Goal: Task Accomplishment & Management: Manage account settings

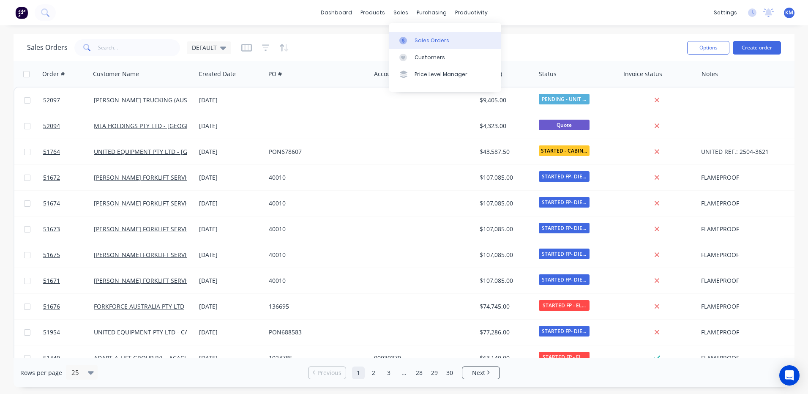
click at [415, 39] on div "Sales Orders" at bounding box center [431, 41] width 35 height 8
click at [124, 52] on input "text" at bounding box center [139, 47] width 82 height 17
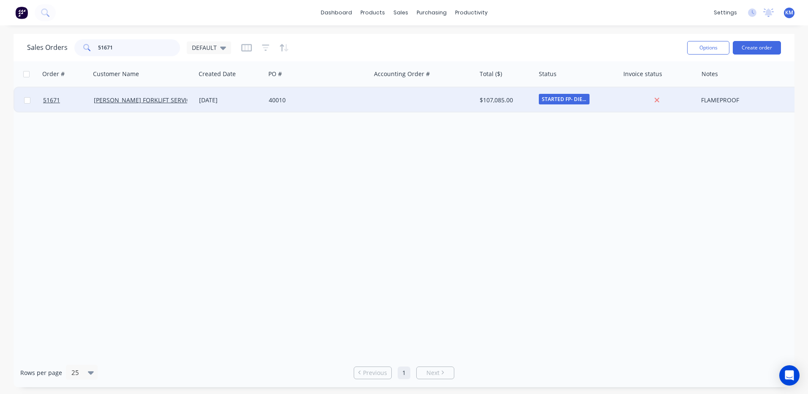
type input "51671"
click at [281, 102] on div "40010" at bounding box center [316, 100] width 94 height 8
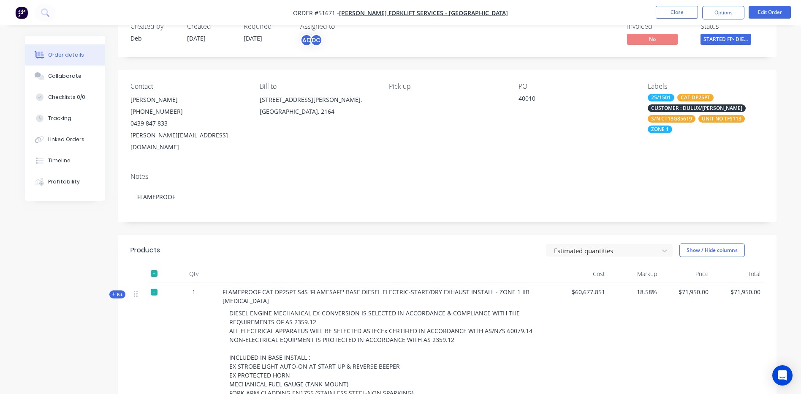
scroll to position [42, 0]
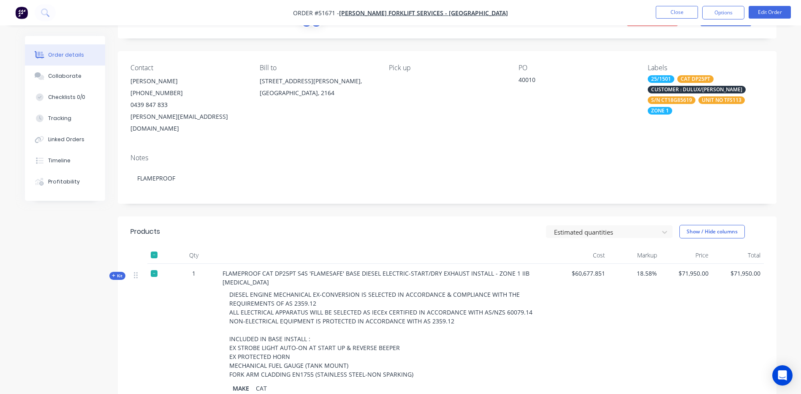
click at [112, 273] on icon "button" at bounding box center [114, 275] width 4 height 4
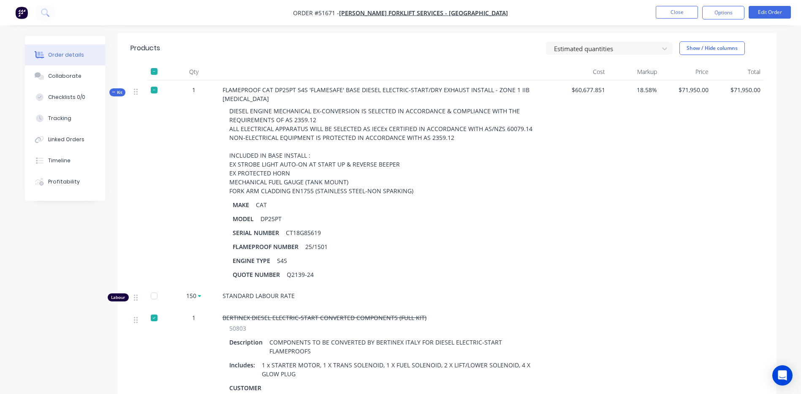
scroll to position [211, 0]
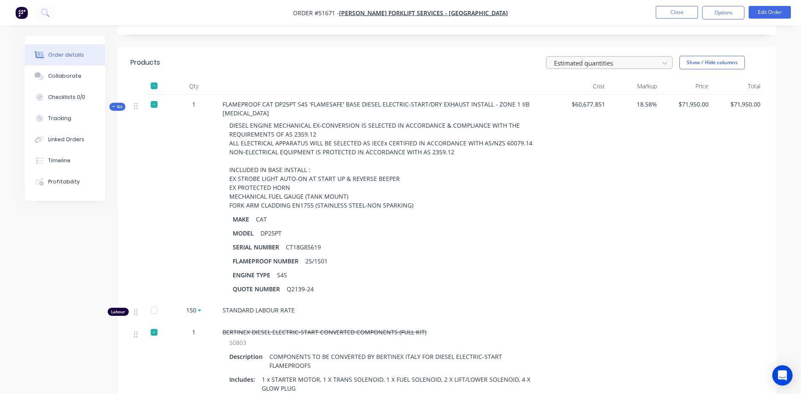
click at [602, 57] on div at bounding box center [603, 62] width 101 height 11
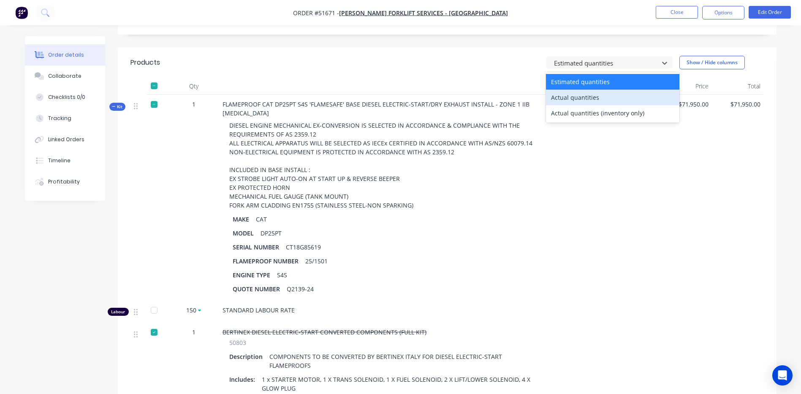
click at [594, 90] on div "Actual quantities" at bounding box center [612, 98] width 133 height 16
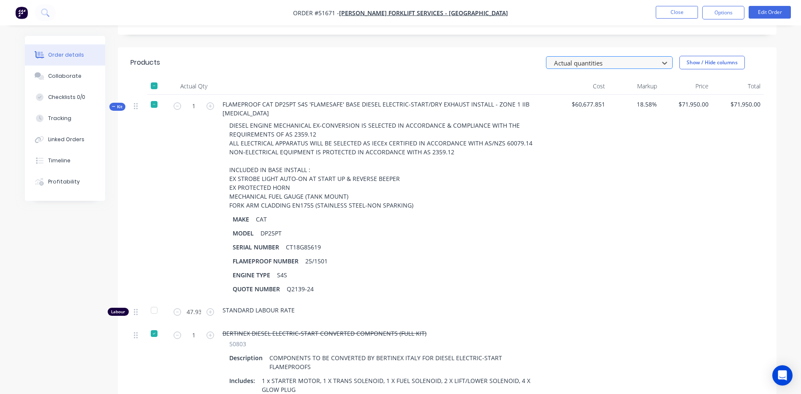
click at [599, 57] on div at bounding box center [603, 62] width 101 height 11
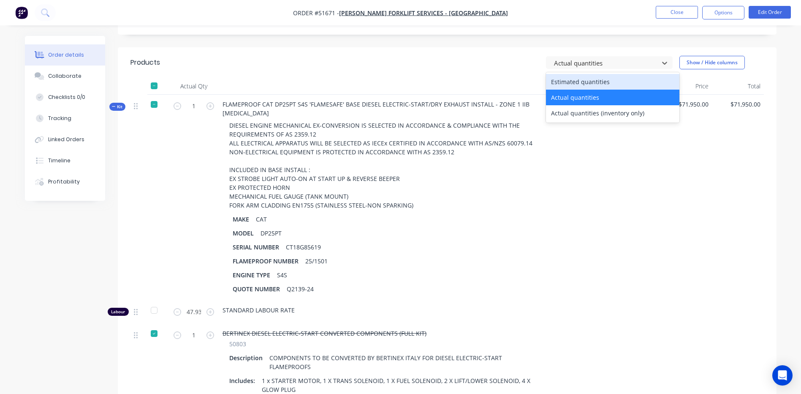
click at [596, 74] on div "Estimated quantities" at bounding box center [612, 82] width 133 height 16
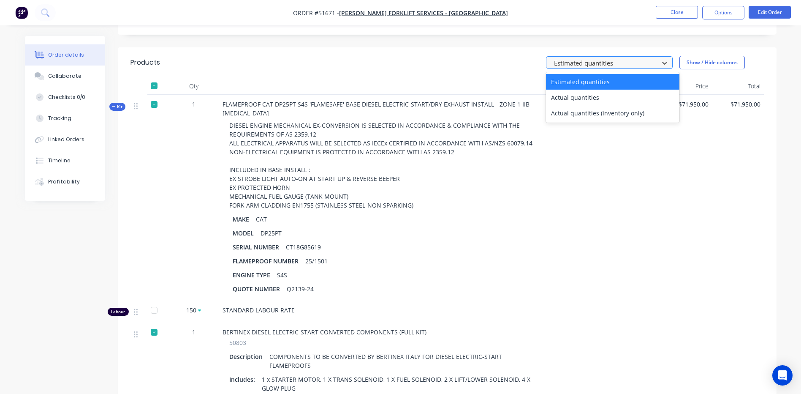
click at [591, 57] on div at bounding box center [603, 62] width 101 height 11
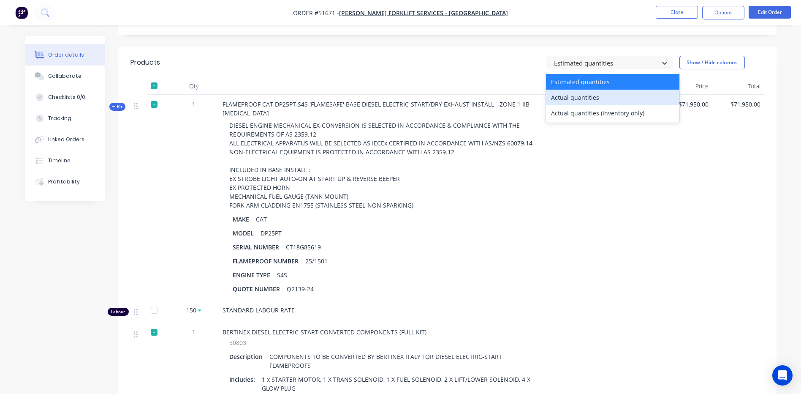
click at [591, 90] on div "Actual quantities" at bounding box center [612, 98] width 133 height 16
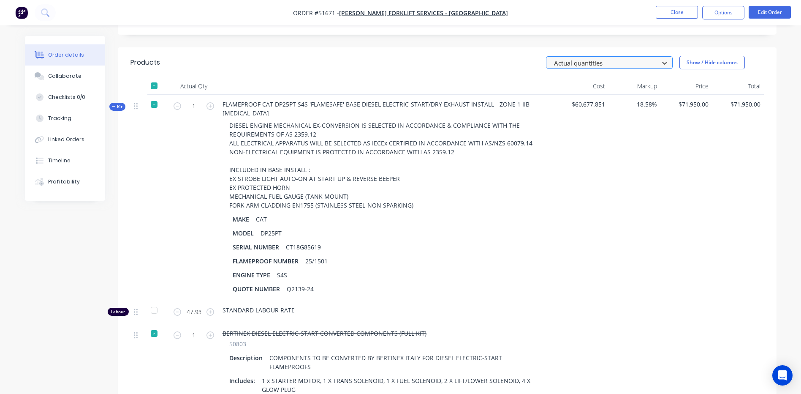
click at [593, 57] on div at bounding box center [603, 62] width 101 height 11
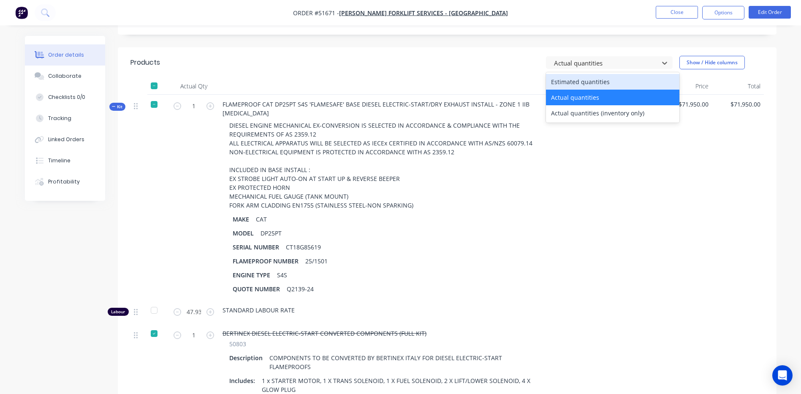
click at [588, 75] on div "Estimated quantities" at bounding box center [612, 82] width 133 height 16
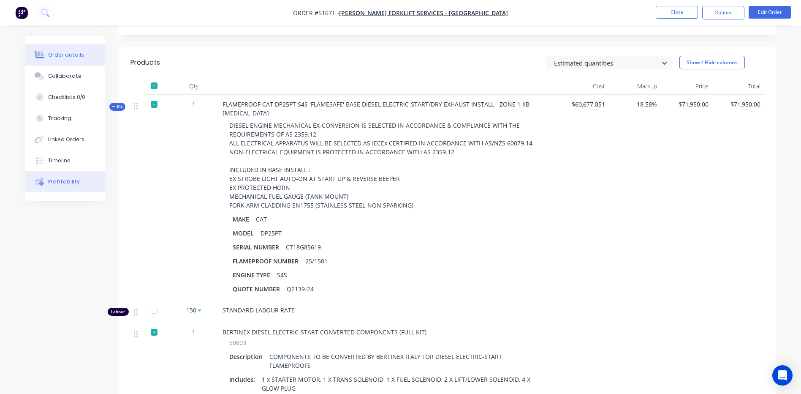
click at [41, 180] on icon at bounding box center [39, 182] width 8 height 8
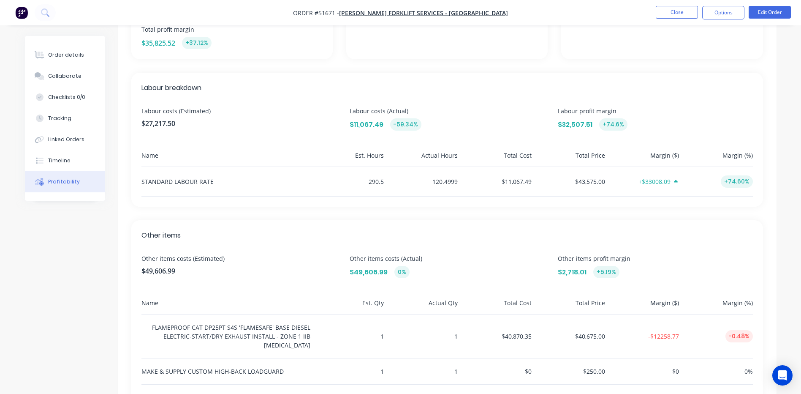
scroll to position [169, 0]
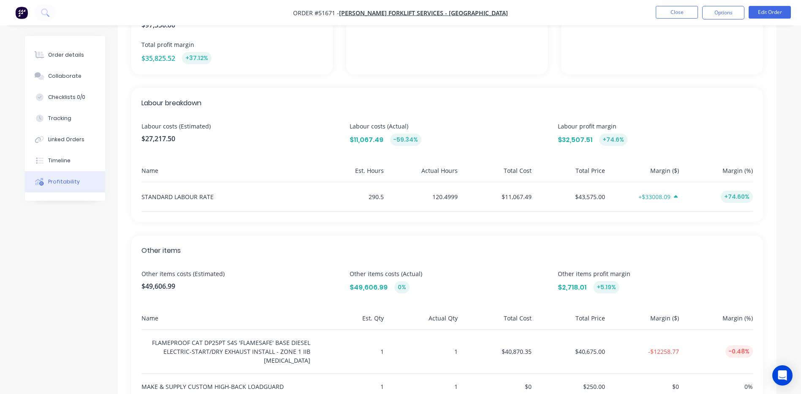
click at [249, 197] on div "STANDARD LABOUR RATE" at bounding box center [225, 196] width 169 height 29
click at [210, 197] on div "STANDARD LABOUR RATE" at bounding box center [225, 196] width 169 height 29
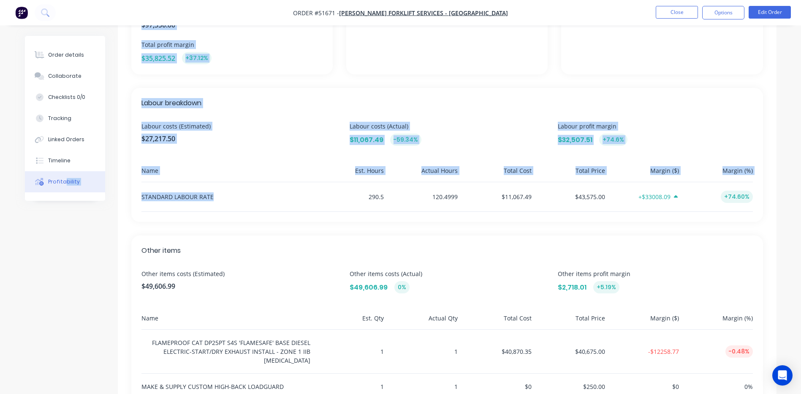
drag, startPoint x: 215, startPoint y: 197, endPoint x: 65, endPoint y: 189, distance: 149.3
click at [65, 189] on div "Order details Collaborate Checklists 0/0 Tracking Linked Orders Timeline Profit…" at bounding box center [400, 219] width 769 height 704
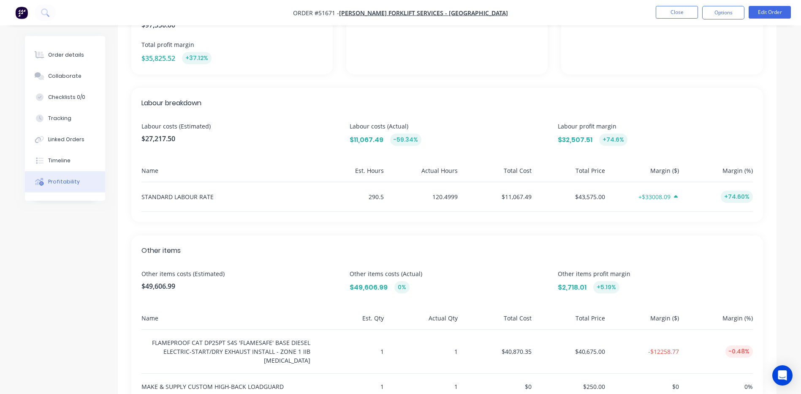
click at [324, 182] on div "290.5" at bounding box center [349, 196] width 71 height 29
click at [35, 59] on button "Order details" at bounding box center [65, 54] width 80 height 21
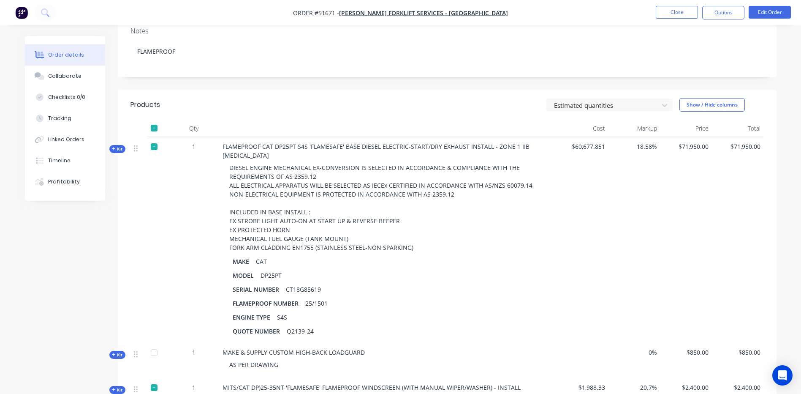
drag, startPoint x: 117, startPoint y: 133, endPoint x: 140, endPoint y: 152, distance: 29.7
click at [119, 146] on span "Kit" at bounding box center [117, 149] width 11 height 6
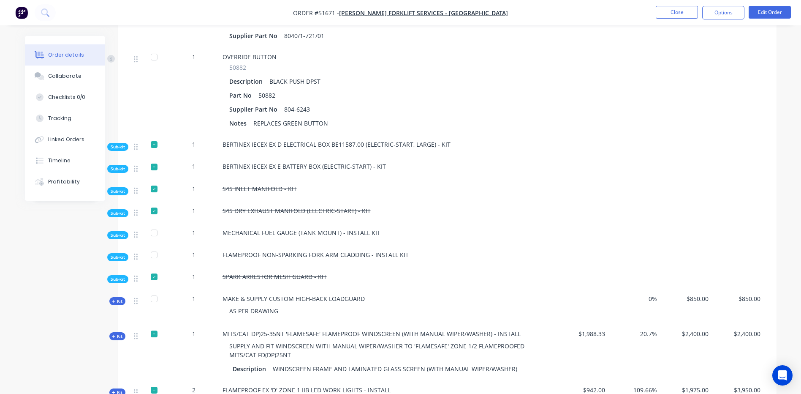
scroll to position [4477, 0]
click at [123, 188] on span "Sub-kit" at bounding box center [118, 191] width 14 height 6
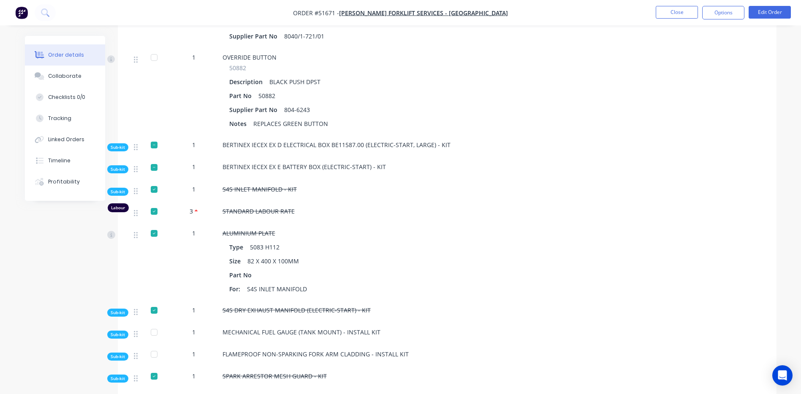
drag, startPoint x: 221, startPoint y: 181, endPoint x: 306, endPoint y: 183, distance: 84.5
click at [306, 201] on div "STANDARD LABOUR RATE" at bounding box center [388, 212] width 338 height 22
click at [297, 207] on div "STANDARD LABOUR RATE" at bounding box center [388, 211] width 331 height 9
drag, startPoint x: 222, startPoint y: 182, endPoint x: 307, endPoint y: 188, distance: 85.5
click at [307, 201] on div "STANDARD LABOUR RATE" at bounding box center [388, 212] width 338 height 22
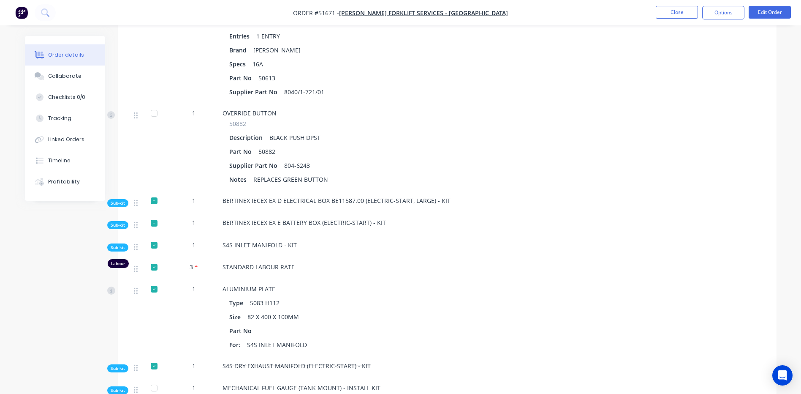
scroll to position [4561, 0]
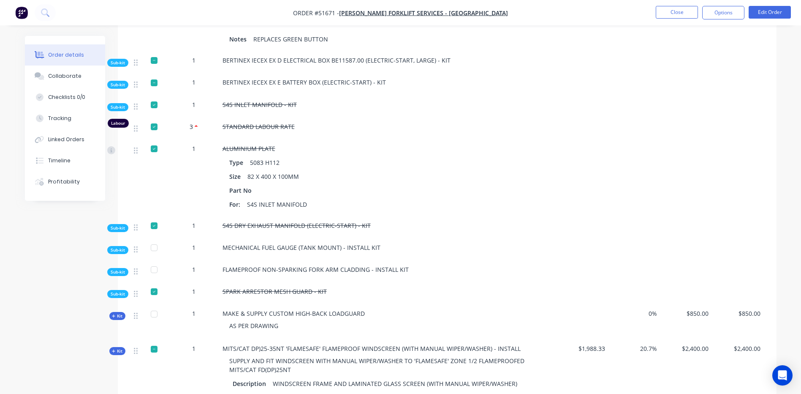
click at [123, 225] on span "Sub-kit" at bounding box center [118, 228] width 14 height 6
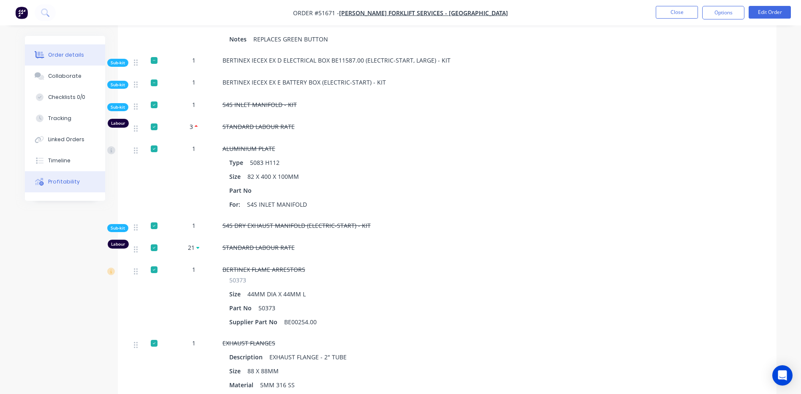
click at [61, 181] on div "Profitability" at bounding box center [64, 182] width 32 height 8
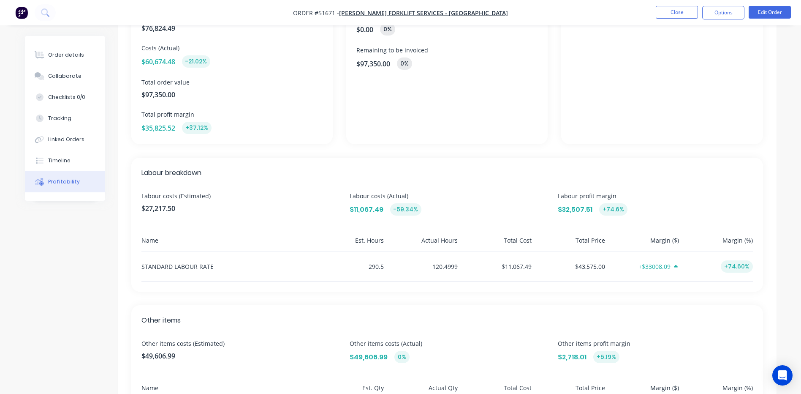
scroll to position [127, 0]
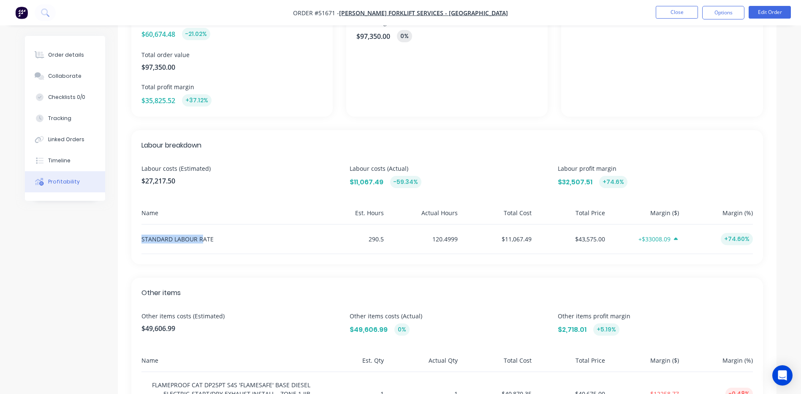
drag, startPoint x: 137, startPoint y: 238, endPoint x: 213, endPoint y: 240, distance: 75.6
click at [210, 240] on div "Labour breakdown Labour costs (Estimated) $27,217.50 Labour costs (Actual) $11,…" at bounding box center [447, 197] width 632 height 134
drag, startPoint x: 386, startPoint y: 236, endPoint x: 368, endPoint y: 235, distance: 17.8
click at [368, 235] on div "STANDARD LABOUR RATE 290.5 120.4999 $11,067.49 $43,575.00 +$33008.09 +74.60%" at bounding box center [447, 239] width 612 height 30
click at [295, 234] on div "STANDARD LABOUR RATE" at bounding box center [225, 238] width 169 height 29
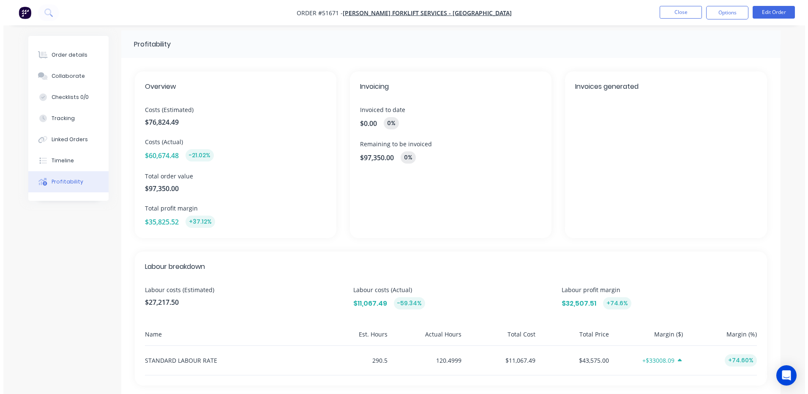
scroll to position [0, 0]
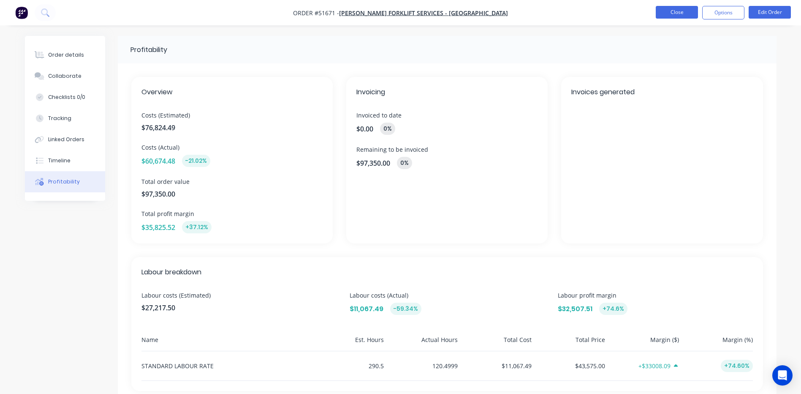
click at [674, 8] on button "Close" at bounding box center [677, 12] width 42 height 13
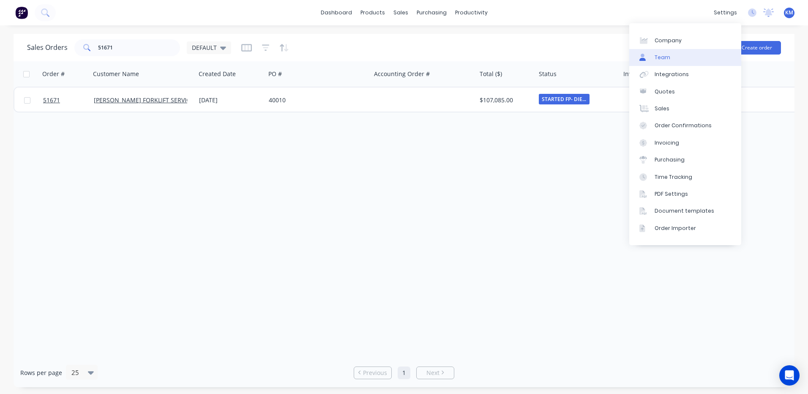
drag, startPoint x: 701, startPoint y: 58, endPoint x: 680, endPoint y: 58, distance: 20.3
click at [701, 58] on link "Team" at bounding box center [685, 57] width 112 height 17
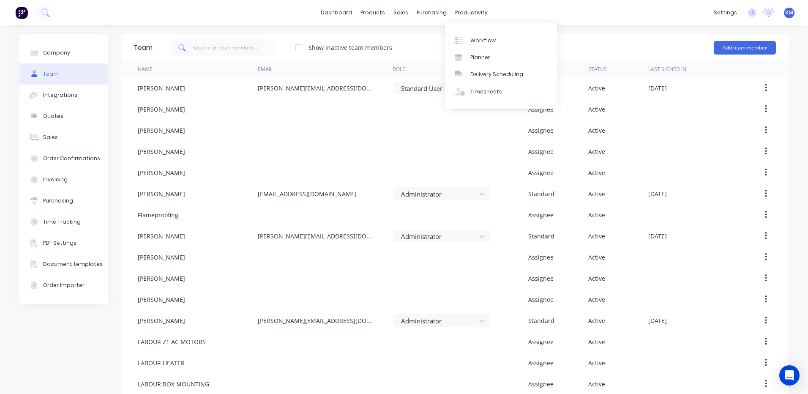
click at [619, 38] on div "Show inactive team members Add team member" at bounding box center [463, 47] width 623 height 25
click at [405, 39] on div at bounding box center [402, 41] width 13 height 8
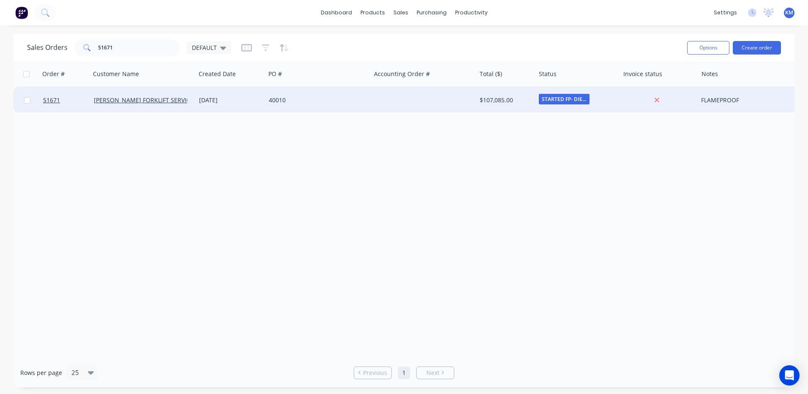
click at [254, 100] on div "[DATE]" at bounding box center [230, 100] width 63 height 8
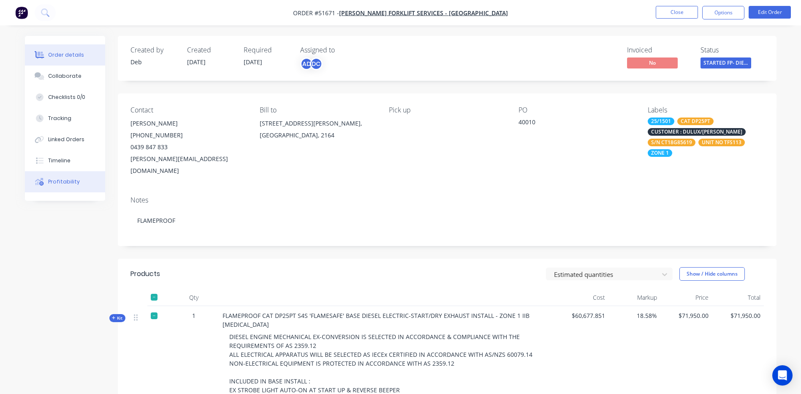
click at [53, 175] on button "Profitability" at bounding box center [65, 181] width 80 height 21
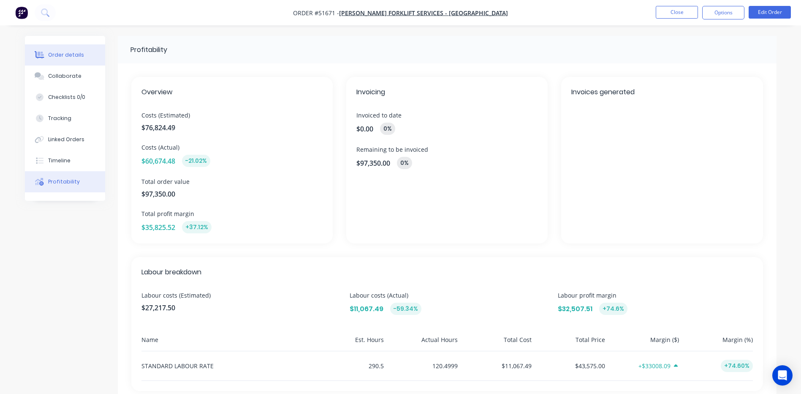
click at [83, 55] on button "Order details" at bounding box center [65, 54] width 80 height 21
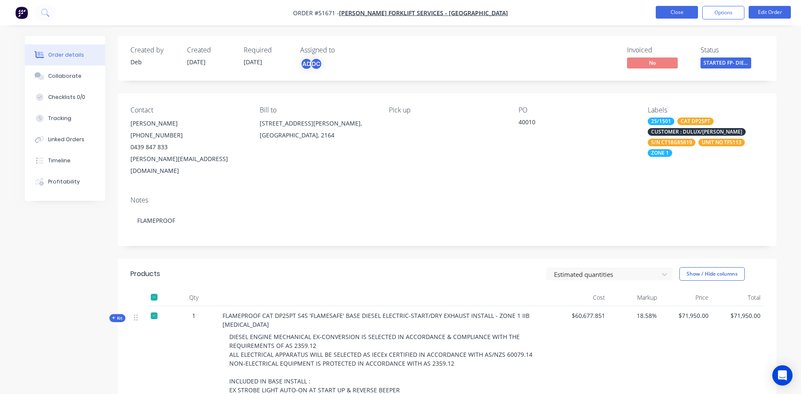
click at [661, 14] on button "Close" at bounding box center [677, 12] width 42 height 13
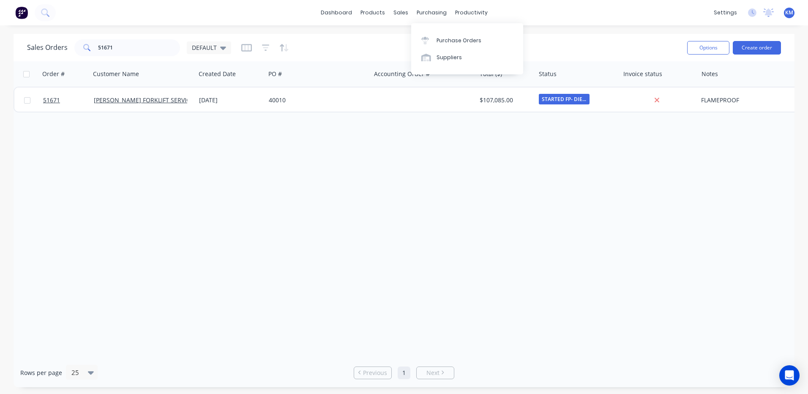
click at [424, 27] on div "Purchase Orders Suppliers" at bounding box center [467, 48] width 112 height 51
click at [427, 32] on link "Purchase Orders" at bounding box center [467, 40] width 112 height 17
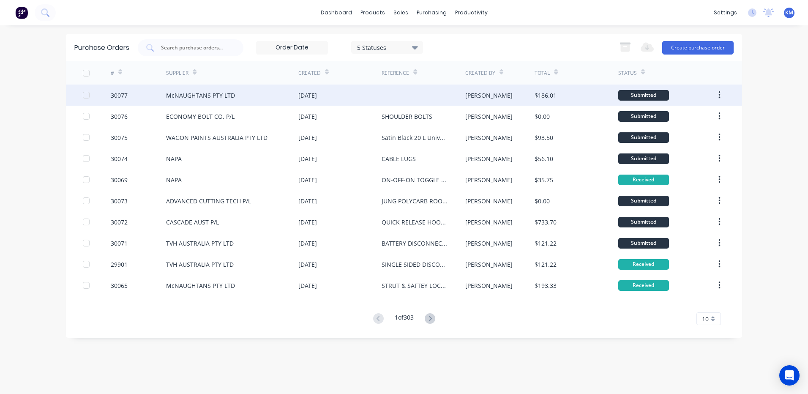
click at [409, 87] on div at bounding box center [422, 94] width 83 height 21
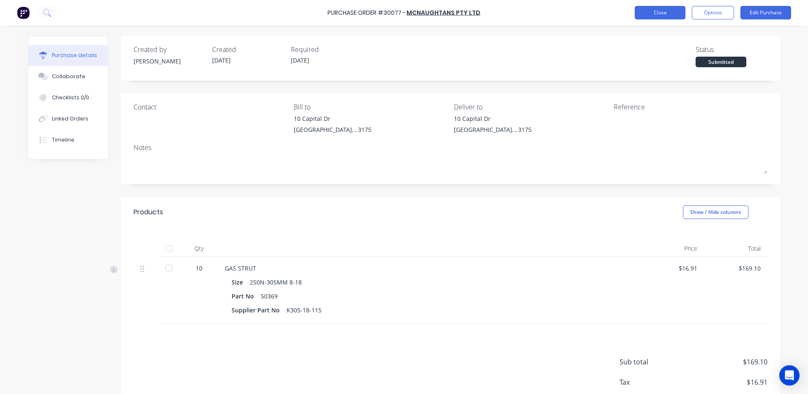
click at [643, 16] on button "Close" at bounding box center [659, 13] width 51 height 14
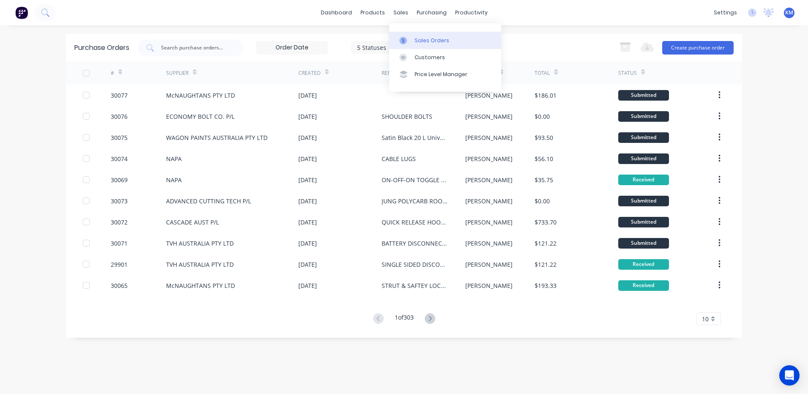
click at [405, 36] on link "Sales Orders" at bounding box center [445, 40] width 112 height 17
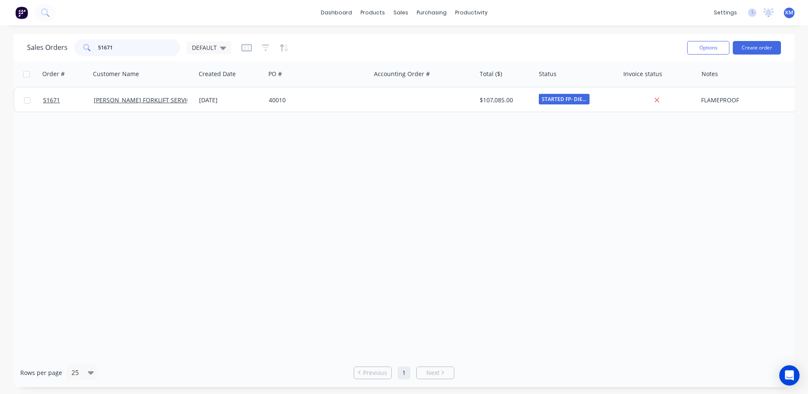
click at [153, 49] on input "51671" at bounding box center [139, 47] width 82 height 17
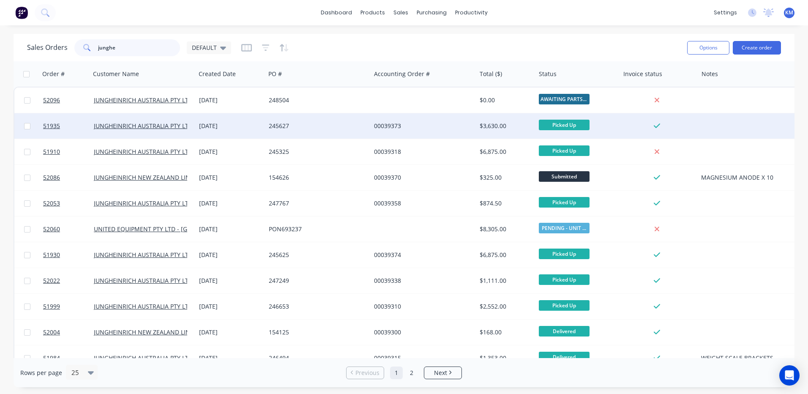
type input "junghe"
click at [278, 122] on div "245627" at bounding box center [316, 126] width 94 height 8
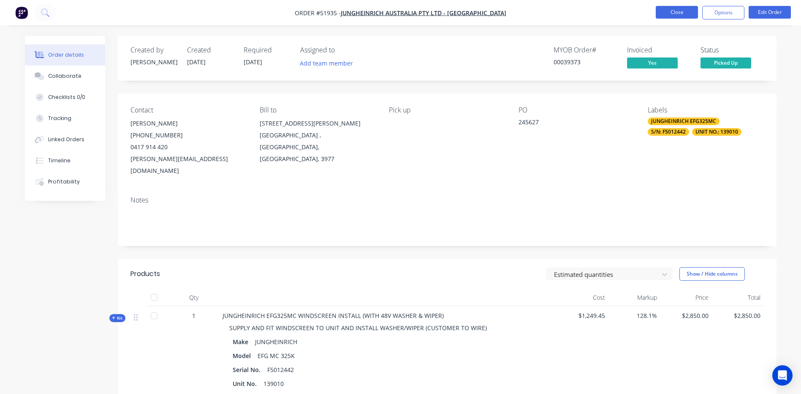
click at [683, 16] on button "Close" at bounding box center [677, 12] width 42 height 13
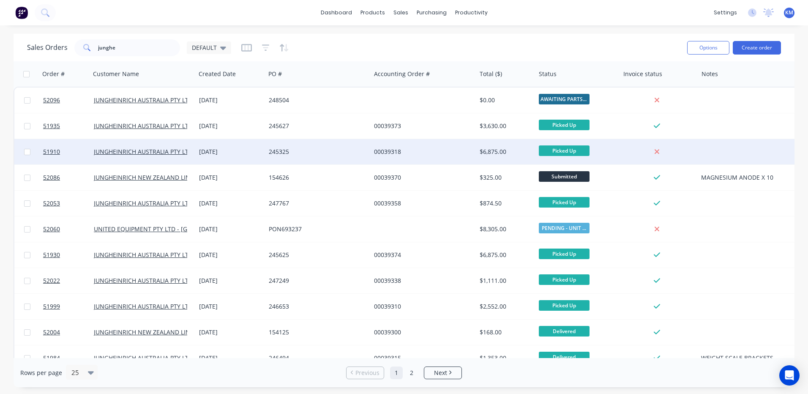
click at [396, 152] on div "00039318" at bounding box center [421, 151] width 94 height 8
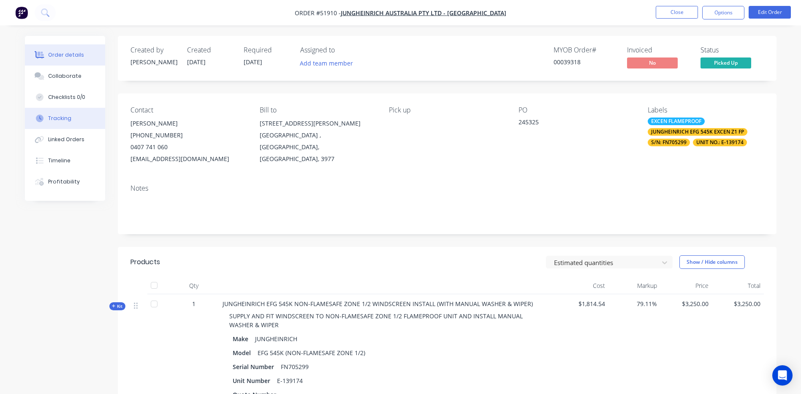
click at [74, 126] on button "Tracking" at bounding box center [65, 118] width 80 height 21
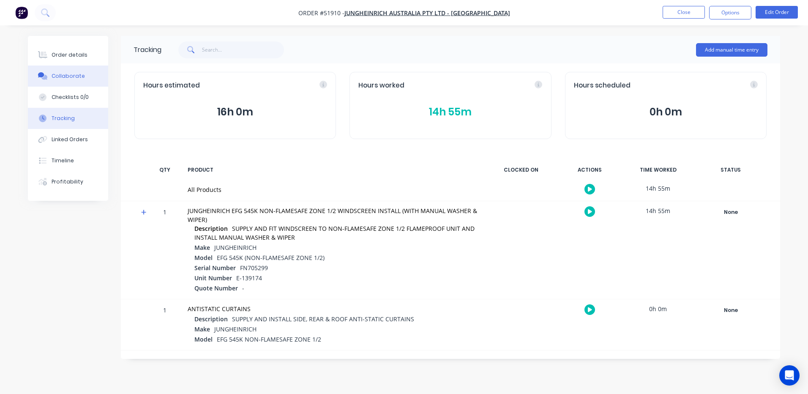
click at [86, 73] on button "Collaborate" at bounding box center [68, 75] width 80 height 21
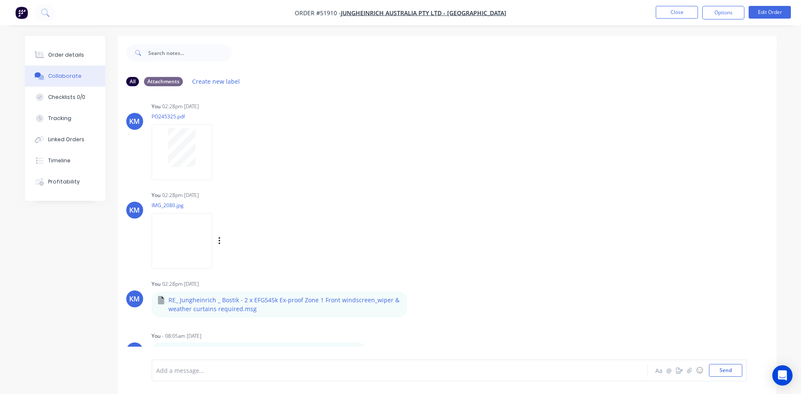
scroll to position [13, 0]
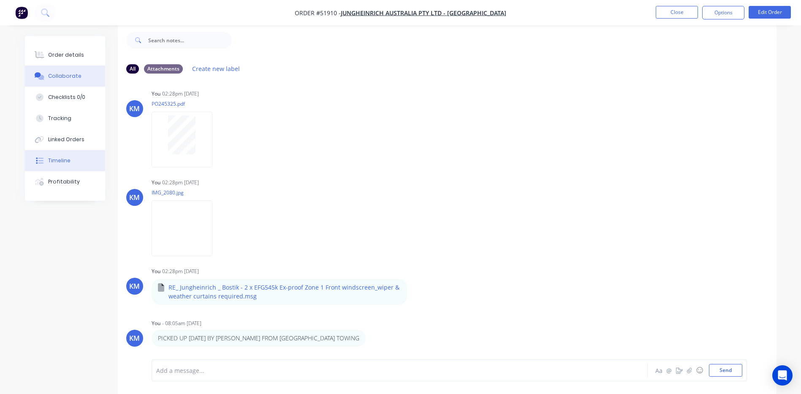
click at [64, 159] on div "Timeline" at bounding box center [59, 161] width 22 height 8
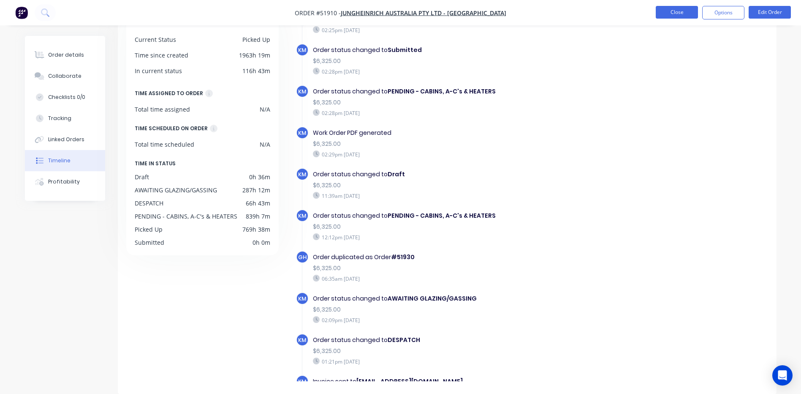
click at [672, 11] on button "Close" at bounding box center [677, 12] width 42 height 13
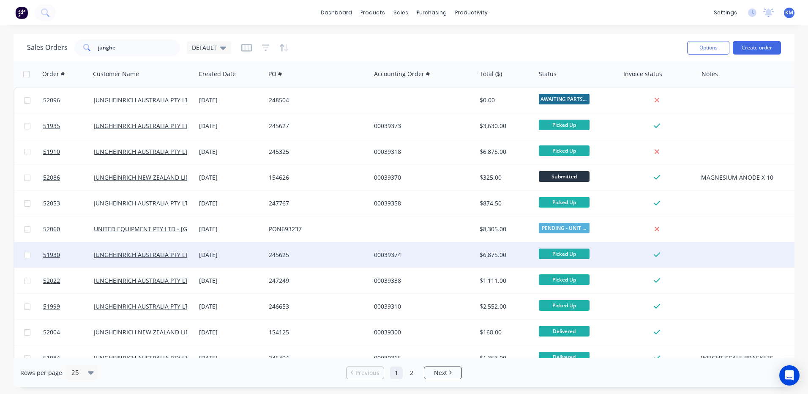
click at [416, 250] on div "00039374" at bounding box center [422, 254] width 105 height 25
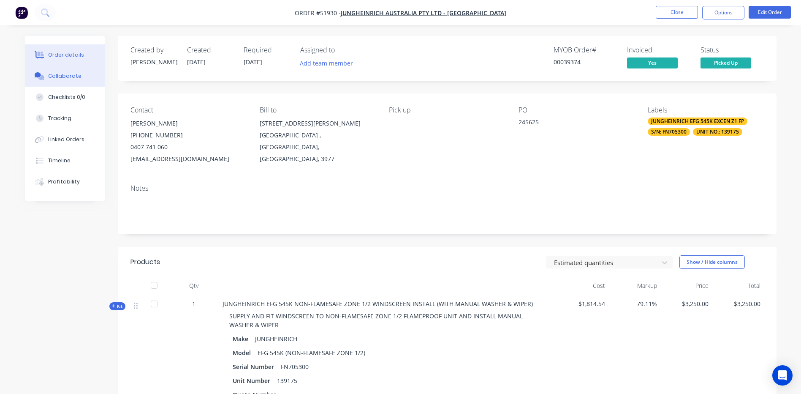
click at [74, 75] on div "Collaborate" at bounding box center [64, 76] width 33 height 8
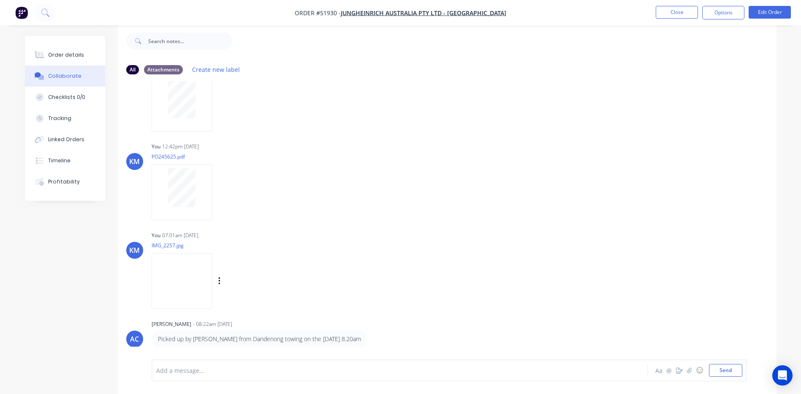
scroll to position [13, 0]
click at [70, 163] on button "Timeline" at bounding box center [65, 160] width 80 height 21
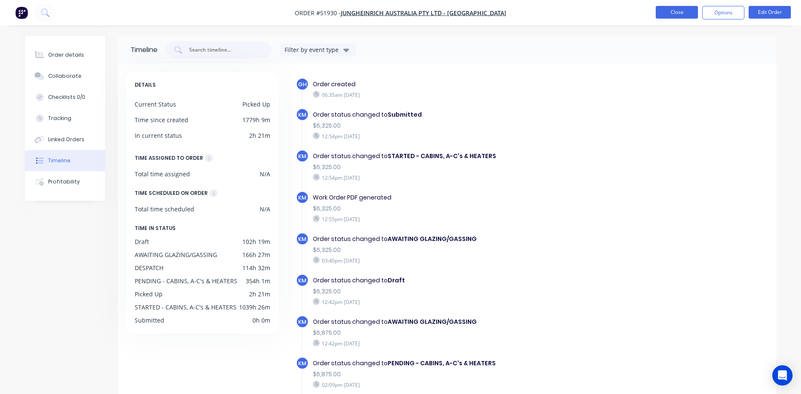
click at [677, 11] on button "Close" at bounding box center [677, 12] width 42 height 13
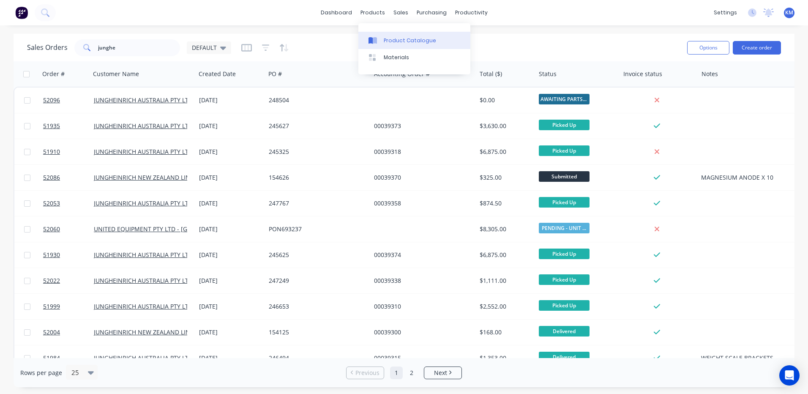
click at [387, 41] on div "Product Catalogue" at bounding box center [409, 41] width 52 height 8
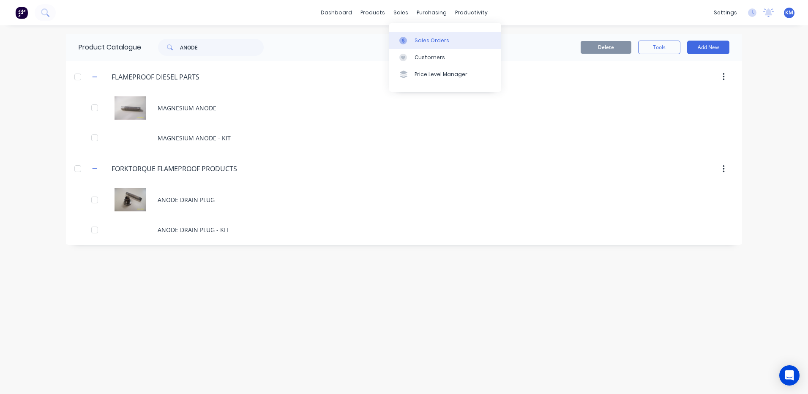
click at [399, 37] on icon at bounding box center [403, 41] width 8 height 8
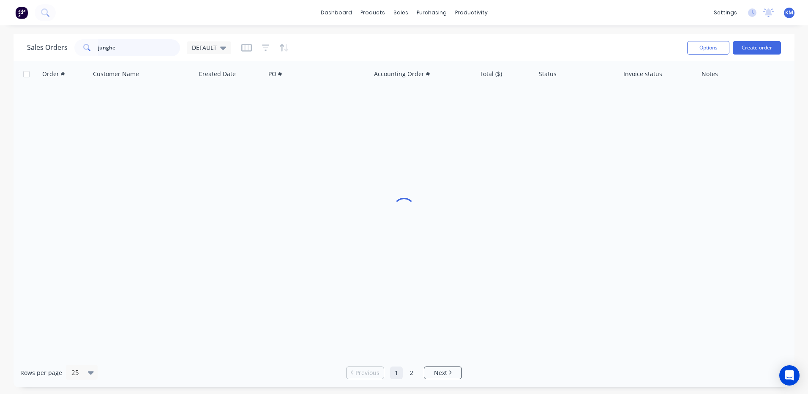
click at [156, 45] on input "junghe" at bounding box center [139, 47] width 82 height 17
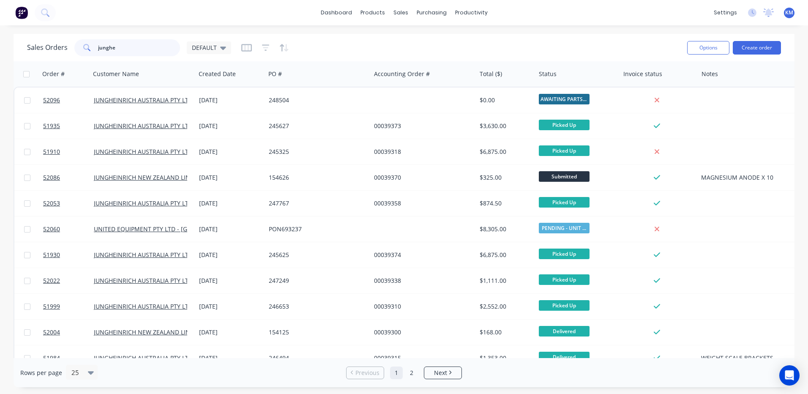
click at [156, 45] on input "junghe" at bounding box center [139, 47] width 82 height 17
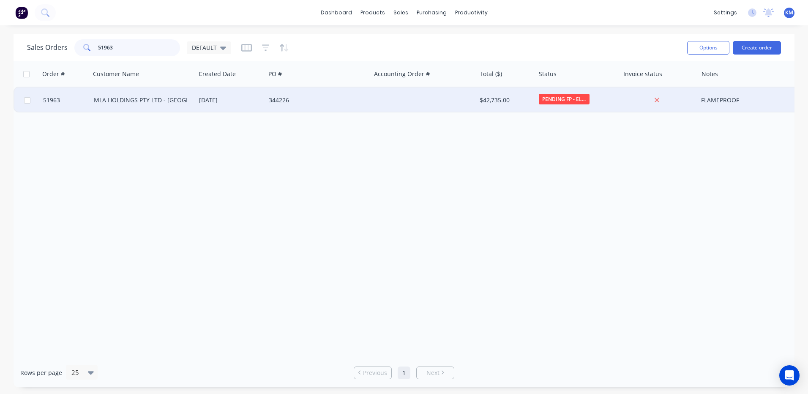
type input "51963"
click at [263, 99] on div "[DATE]" at bounding box center [231, 99] width 70 height 25
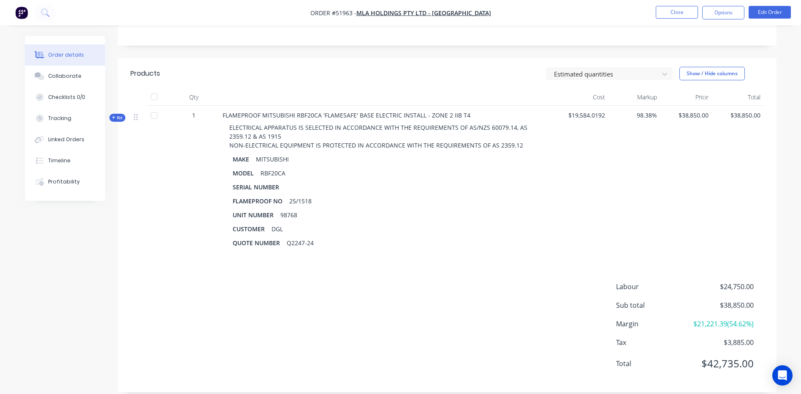
scroll to position [209, 0]
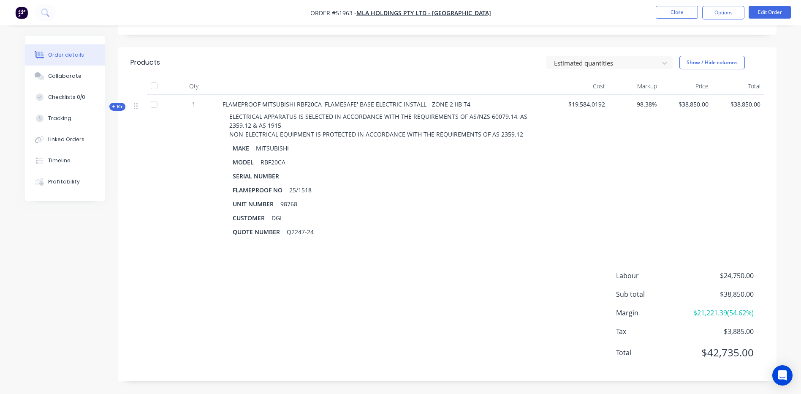
click at [122, 103] on span "Kit" at bounding box center [117, 106] width 11 height 6
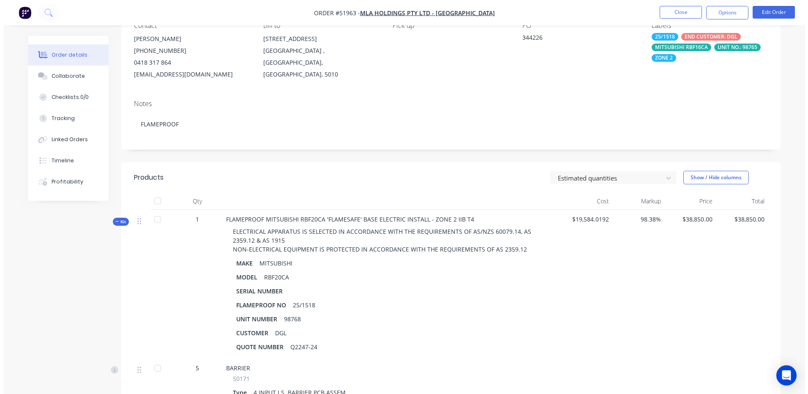
scroll to position [0, 0]
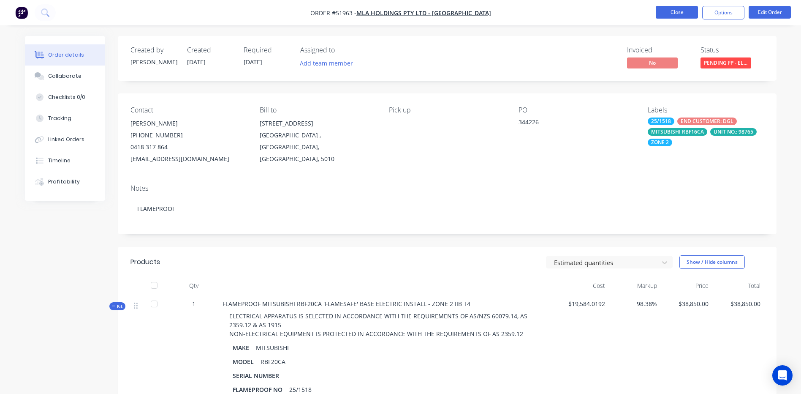
click at [669, 14] on button "Close" at bounding box center [677, 12] width 42 height 13
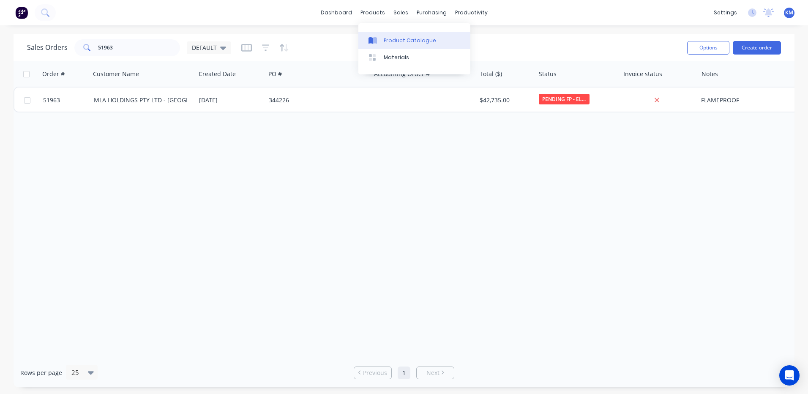
click at [380, 35] on link "Product Catalogue" at bounding box center [414, 40] width 112 height 17
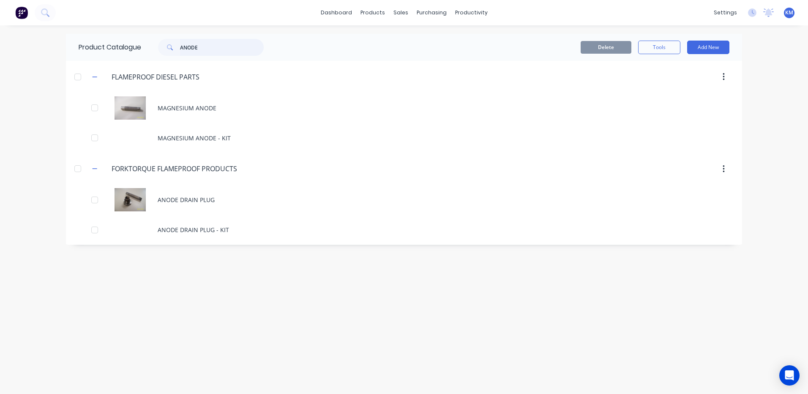
click at [242, 44] on input "ANODE" at bounding box center [222, 47] width 84 height 17
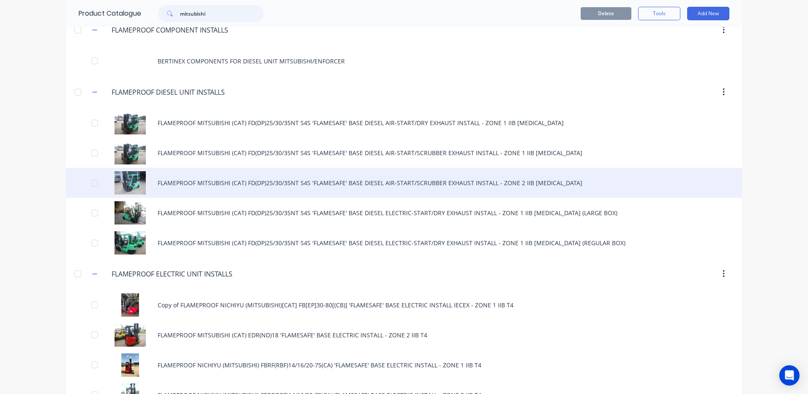
scroll to position [380, 0]
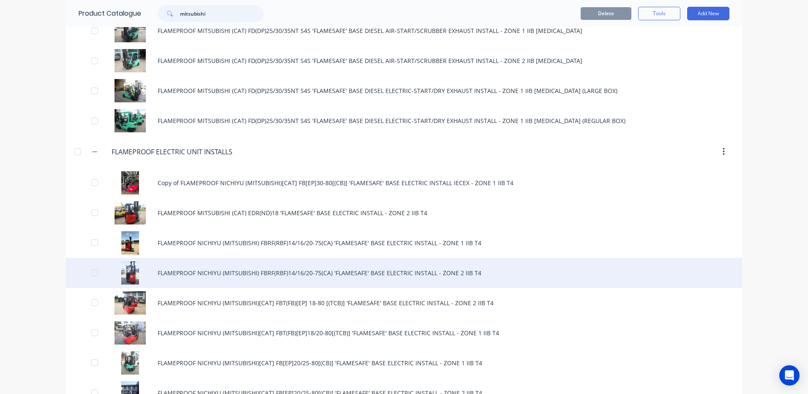
type input "mitsubishi"
click at [296, 269] on div "FLAMEPROOF NICHIYU (MITSUBISHI) FBRF(RBF)14/16/20-75(CA) 'FLAMESAFE' BASE ELECT…" at bounding box center [404, 273] width 676 height 30
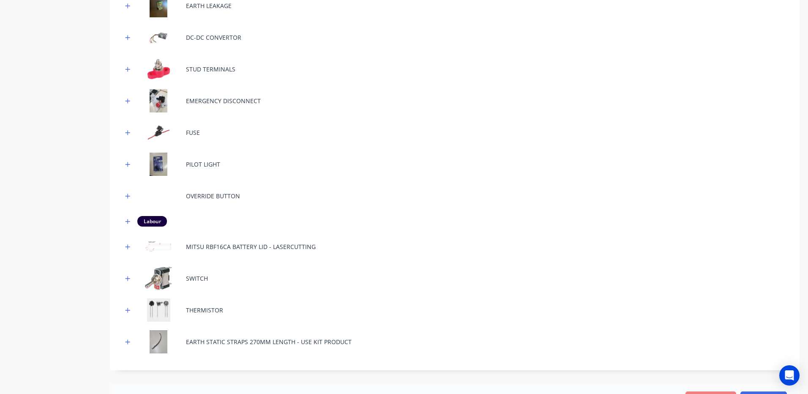
scroll to position [338, 0]
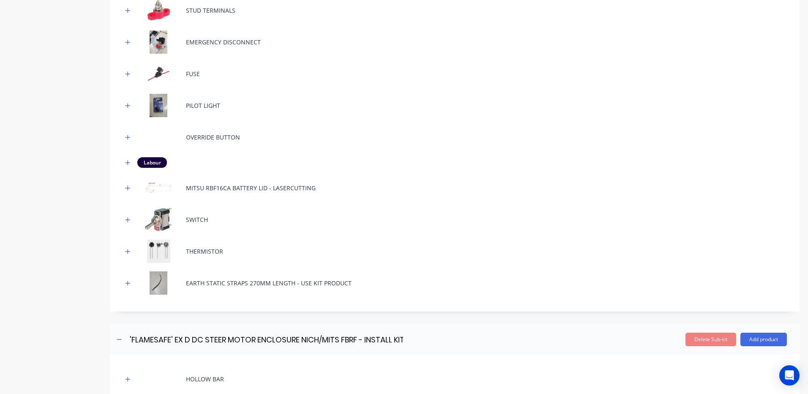
click at [122, 163] on div "BARRIER RELAY EARTH LEAKAGE DC-DC CONVERTOR STUD TERMINALS EMERGENCY DISCONNECT…" at bounding box center [454, 85] width 689 height 452
click at [123, 163] on button "button" at bounding box center [127, 162] width 11 height 11
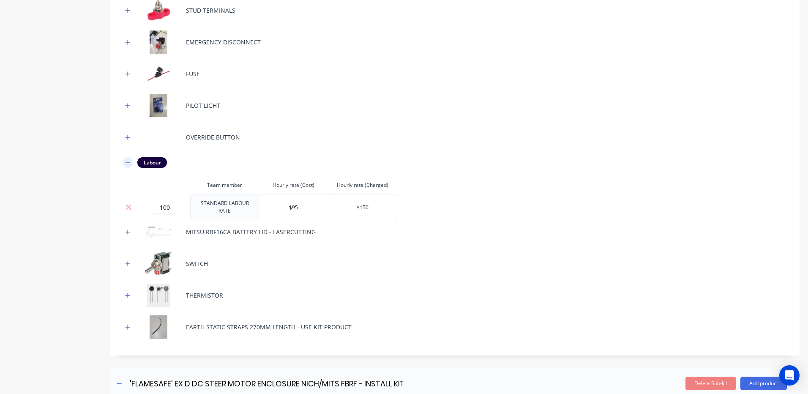
click at [128, 162] on icon "button" at bounding box center [127, 163] width 5 height 6
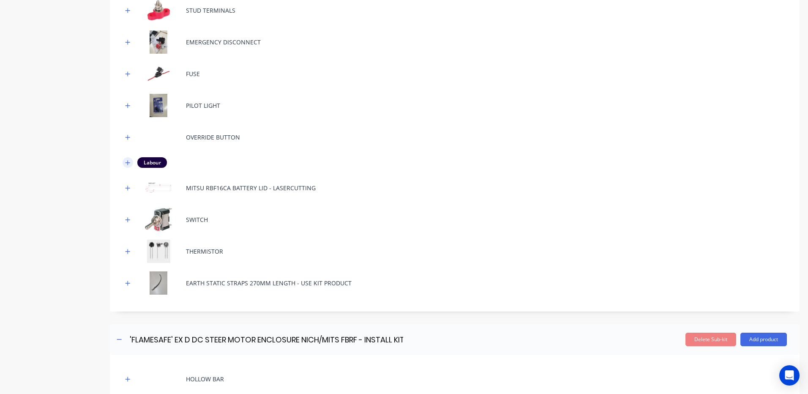
click at [128, 162] on icon "button" at bounding box center [127, 163] width 5 height 6
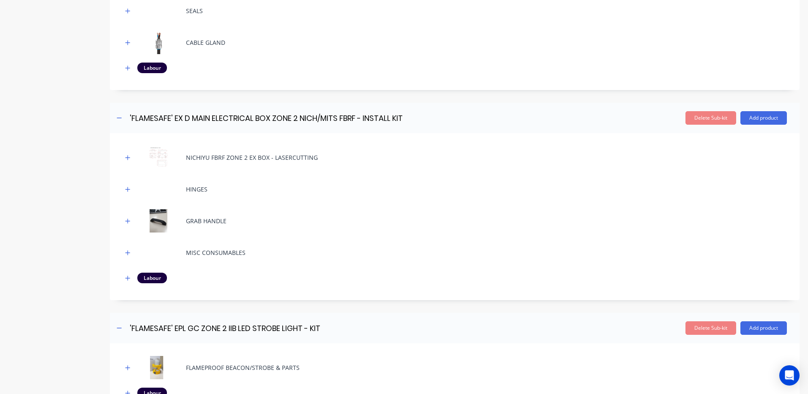
scroll to position [1056, 0]
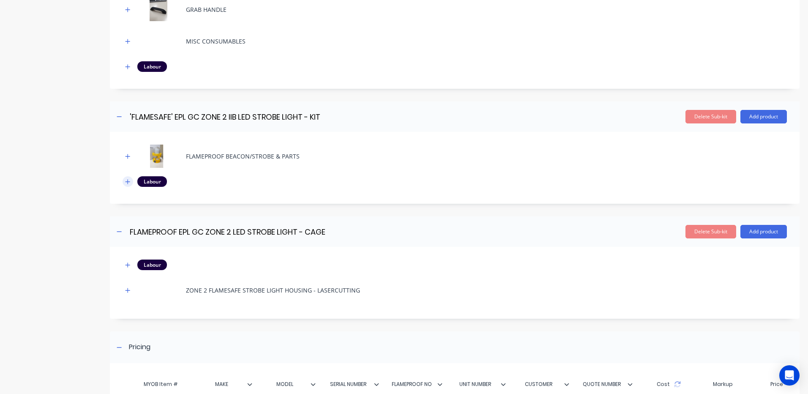
click at [129, 182] on icon "button" at bounding box center [127, 182] width 5 height 6
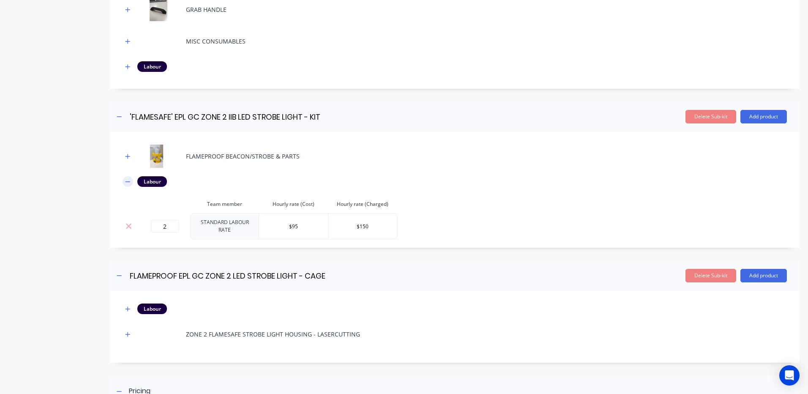
click at [129, 180] on icon "button" at bounding box center [127, 182] width 5 height 6
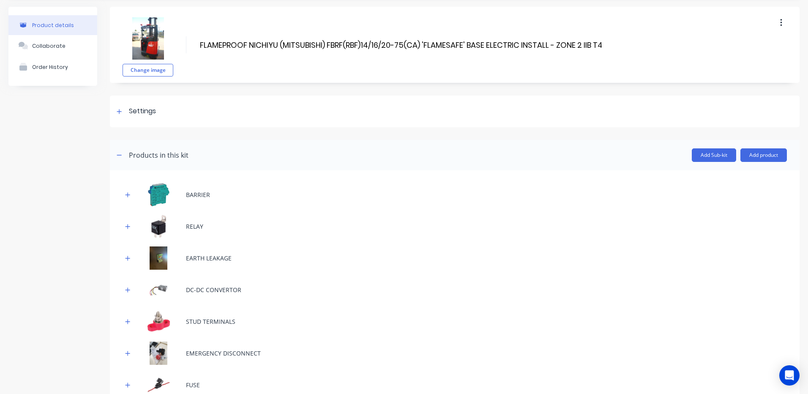
scroll to position [42, 0]
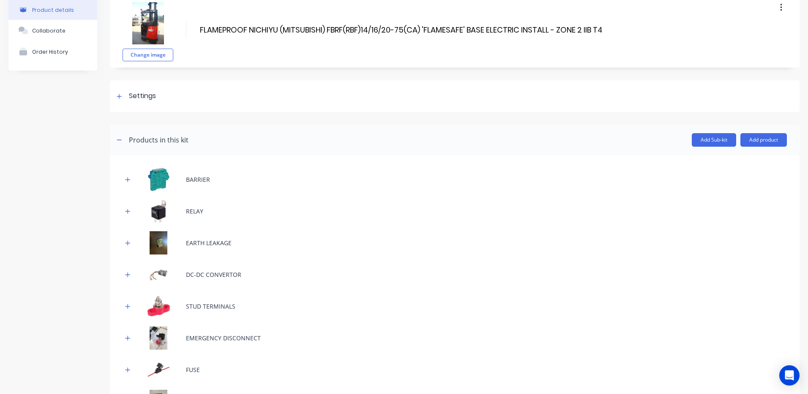
drag, startPoint x: 754, startPoint y: 140, endPoint x: 750, endPoint y: 148, distance: 8.9
click at [754, 140] on button "Add product" at bounding box center [763, 140] width 46 height 14
click at [741, 160] on div "Product catalogue" at bounding box center [746, 161] width 65 height 12
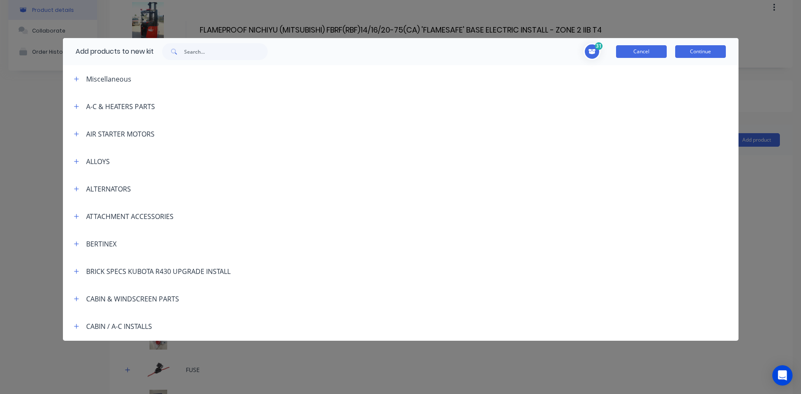
click at [650, 57] on button "Cancel" at bounding box center [641, 51] width 51 height 13
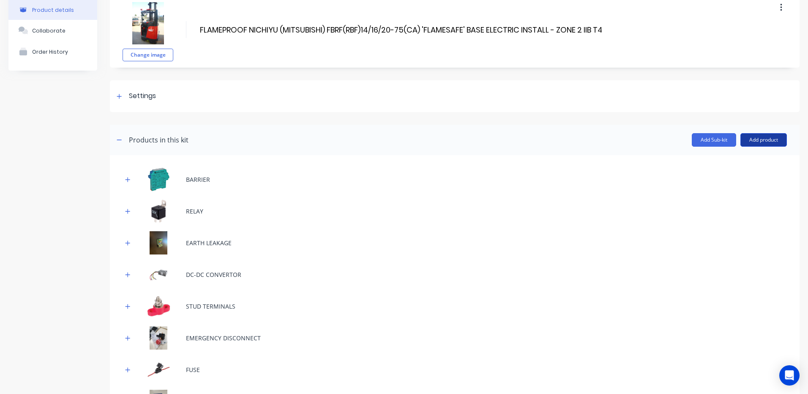
click at [755, 141] on button "Add product" at bounding box center [763, 140] width 46 height 14
click at [749, 174] on div "Labour" at bounding box center [746, 178] width 65 height 12
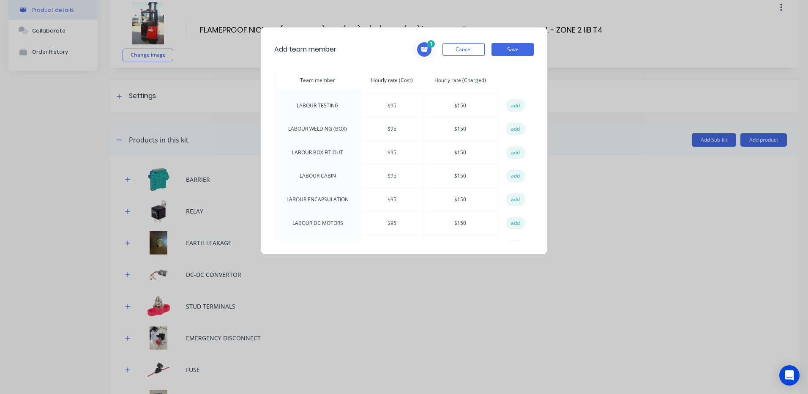
scroll to position [455, 0]
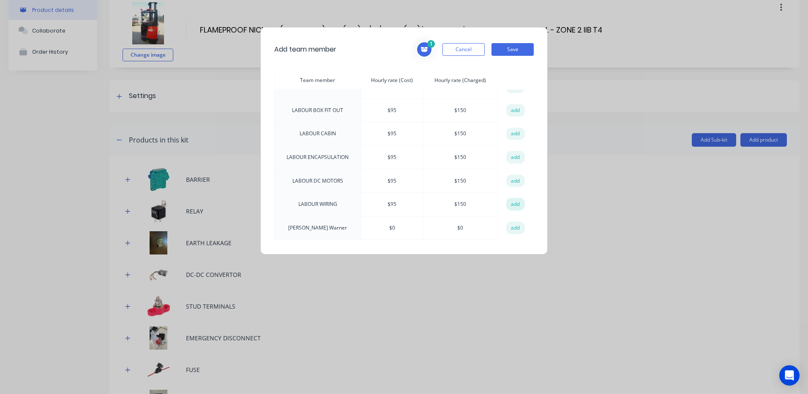
click at [512, 198] on button "add" at bounding box center [515, 204] width 19 height 13
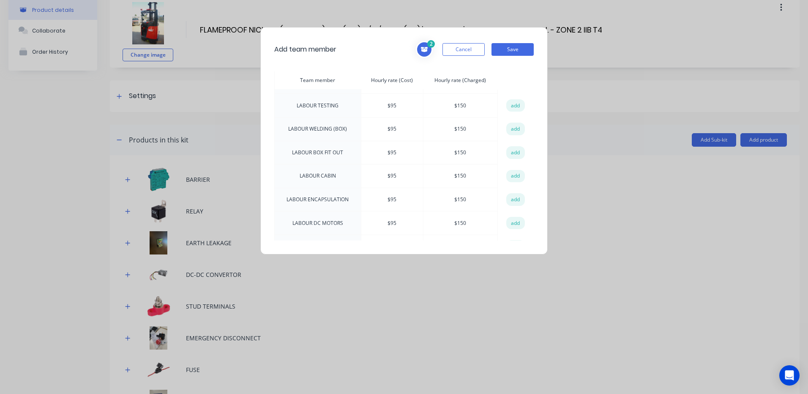
scroll to position [371, 0]
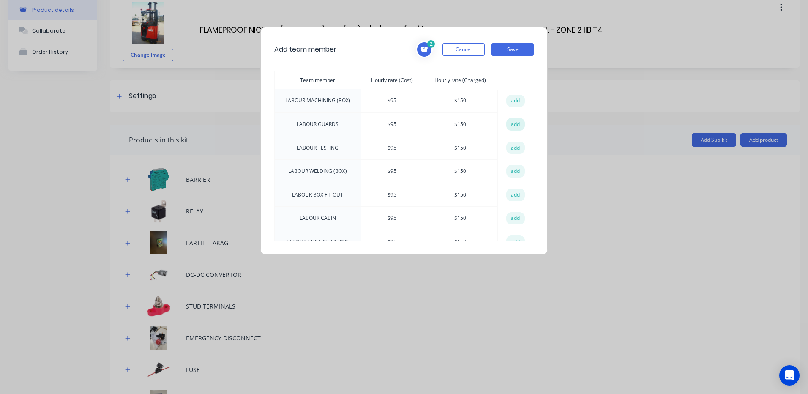
click at [510, 118] on button "add" at bounding box center [515, 124] width 19 height 13
click at [510, 141] on button "add" at bounding box center [515, 147] width 19 height 13
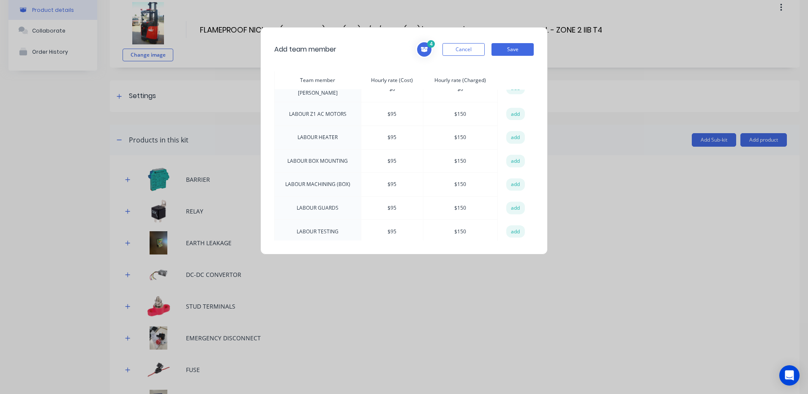
scroll to position [286, 0]
click at [509, 54] on button "Save" at bounding box center [512, 49] width 42 height 13
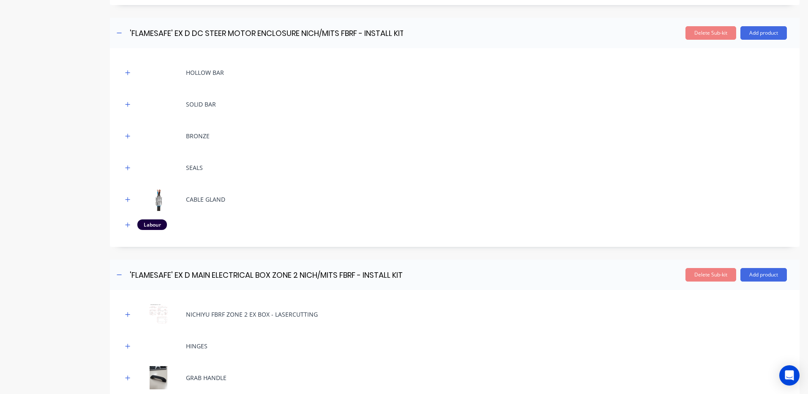
scroll to position [708, 0]
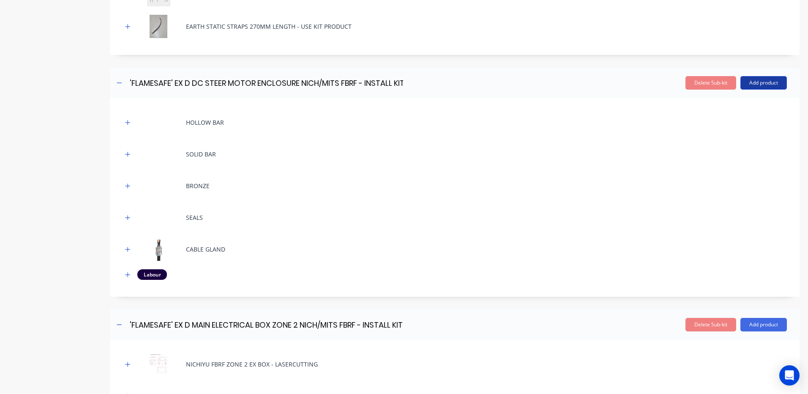
click at [754, 82] on button "Add product" at bounding box center [763, 83] width 46 height 14
click at [746, 98] on div "Product catalogue" at bounding box center [746, 104] width 65 height 12
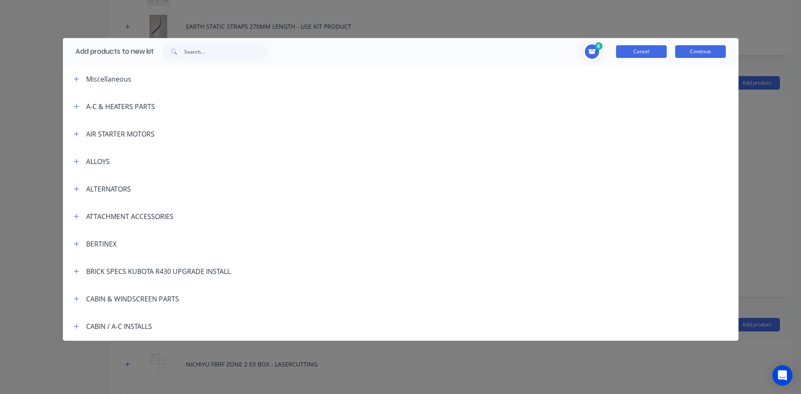
click at [638, 56] on button "Cancel" at bounding box center [641, 51] width 51 height 13
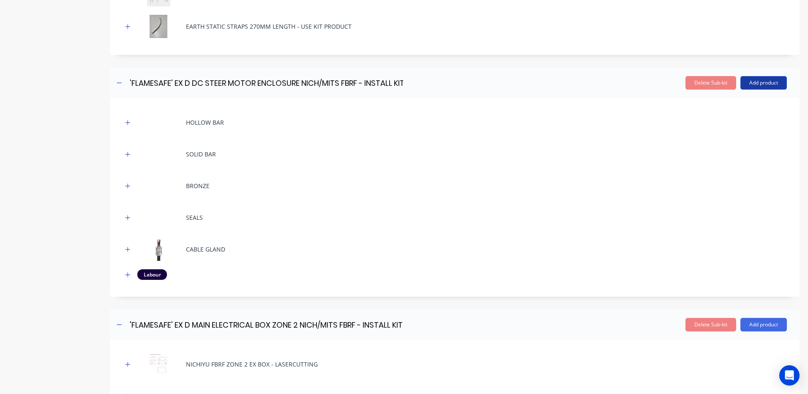
click at [751, 81] on button "Add product" at bounding box center [763, 83] width 46 height 14
drag, startPoint x: 743, startPoint y: 109, endPoint x: 743, endPoint y: 117, distance: 8.0
click at [743, 117] on div "Product catalogue Labour Notes (Internal) Notes (External)" at bounding box center [746, 130] width 80 height 72
click at [741, 120] on div "Labour" at bounding box center [746, 121] width 65 height 12
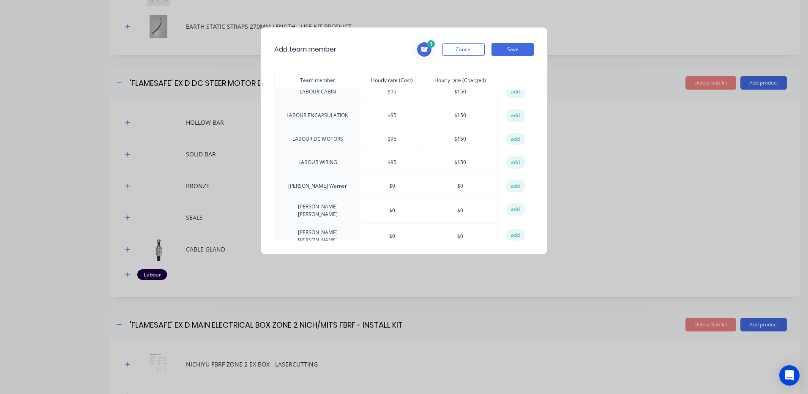
scroll to position [498, 0]
click at [511, 132] on button "add" at bounding box center [515, 138] width 19 height 13
click at [513, 51] on button "Save" at bounding box center [512, 49] width 42 height 13
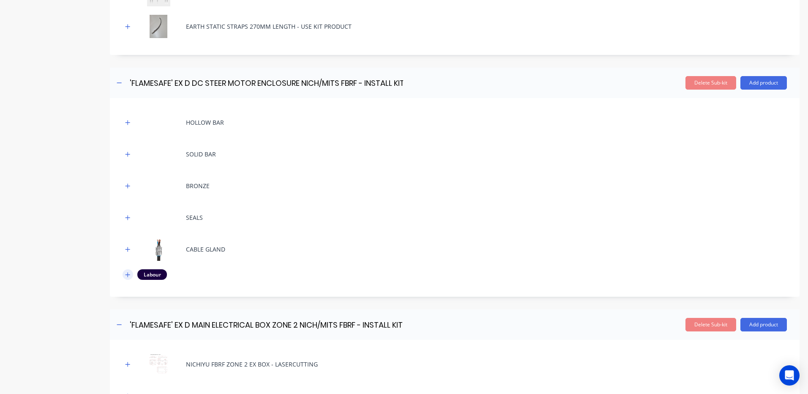
click at [130, 275] on icon "button" at bounding box center [127, 275] width 5 height 6
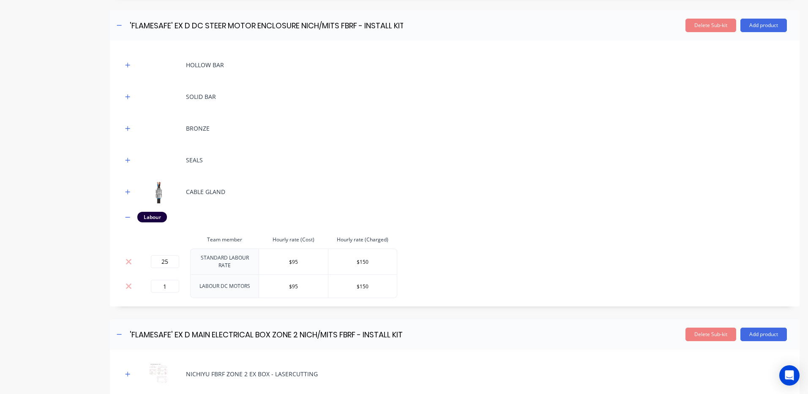
scroll to position [792, 0]
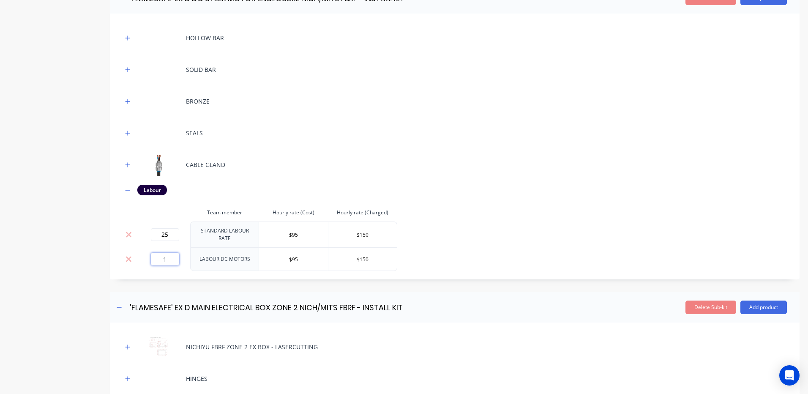
click at [171, 253] on input "1" at bounding box center [165, 259] width 28 height 13
type input "25"
click at [171, 221] on td "25" at bounding box center [164, 234] width 51 height 26
click at [167, 228] on input "25" at bounding box center [165, 234] width 28 height 13
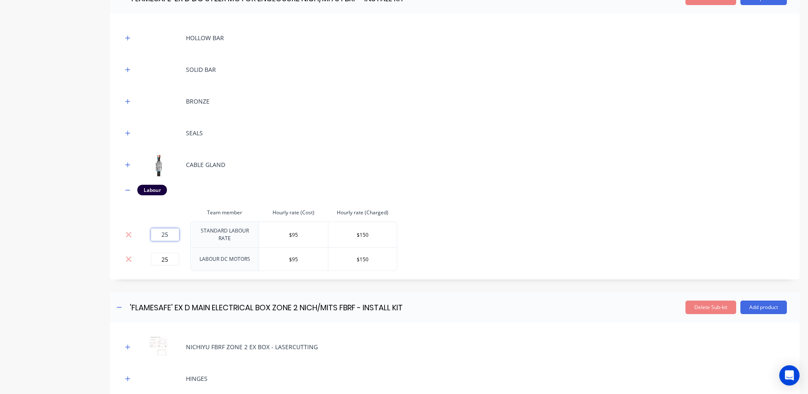
click at [167, 228] on input "25" at bounding box center [165, 234] width 28 height 13
click at [133, 232] on button at bounding box center [128, 234] width 11 height 9
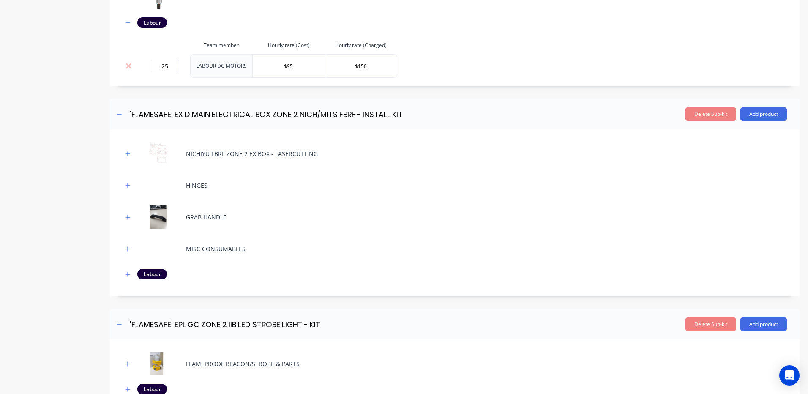
scroll to position [961, 0]
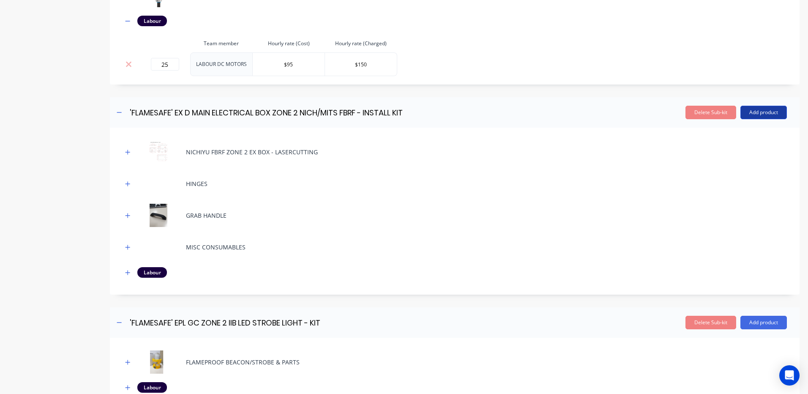
click at [745, 112] on button "Add product" at bounding box center [763, 113] width 46 height 14
click at [734, 130] on div "Product catalogue" at bounding box center [746, 134] width 65 height 12
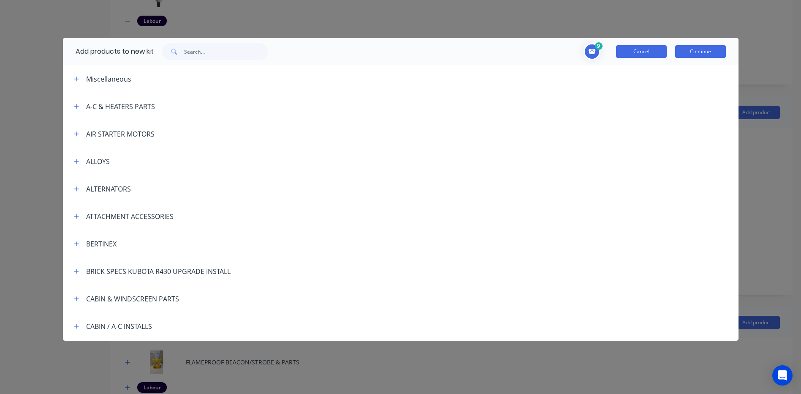
click at [660, 55] on button "Cancel" at bounding box center [641, 51] width 51 height 13
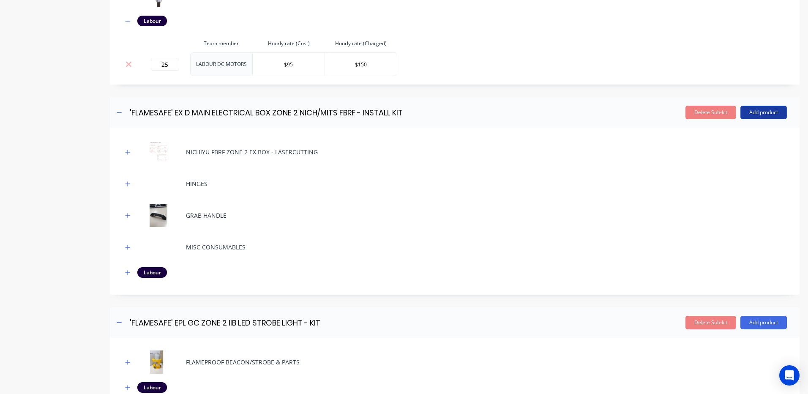
click at [751, 113] on button "Add product" at bounding box center [763, 113] width 46 height 14
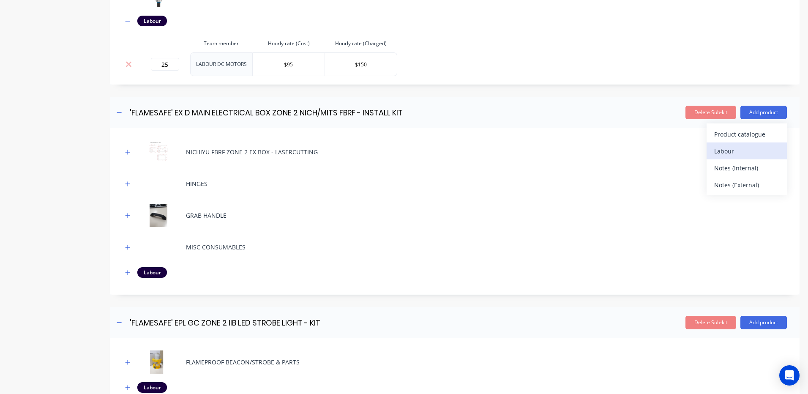
click at [745, 146] on div "Labour" at bounding box center [746, 151] width 65 height 12
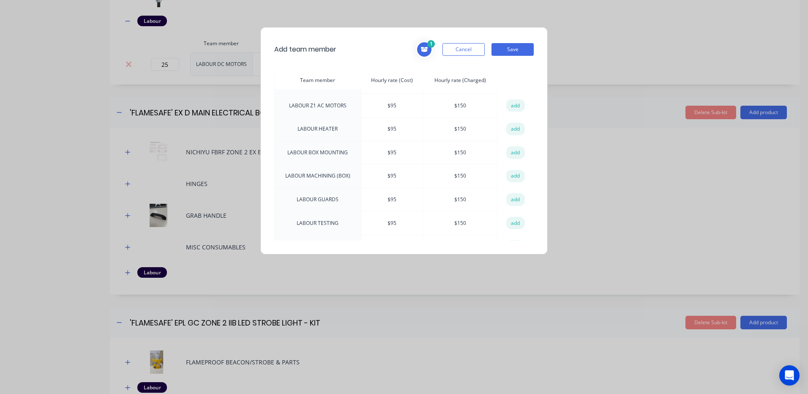
scroll to position [338, 0]
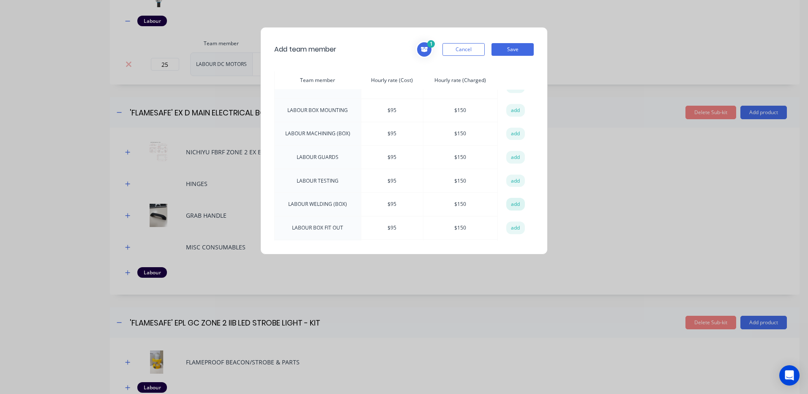
click at [510, 198] on button "add" at bounding box center [515, 204] width 19 height 13
click at [512, 221] on button "add" at bounding box center [515, 227] width 19 height 13
click at [512, 128] on button "add" at bounding box center [515, 134] width 19 height 13
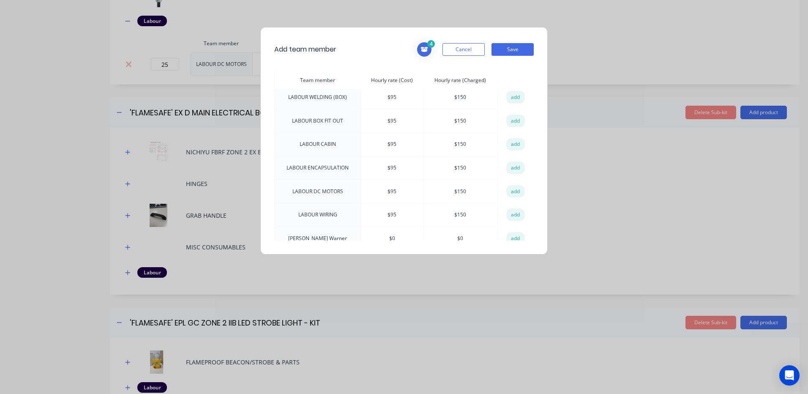
scroll to position [465, 0]
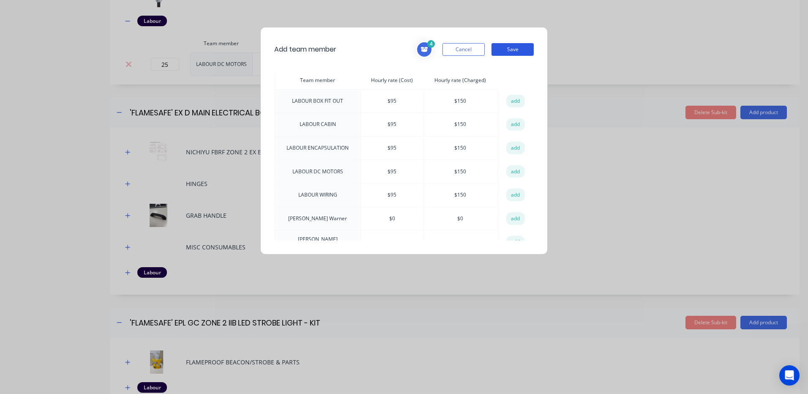
click at [519, 44] on button "Save" at bounding box center [512, 49] width 42 height 13
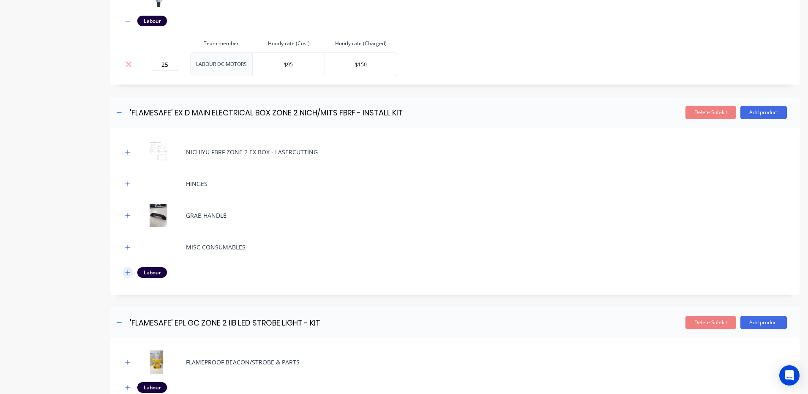
click at [125, 269] on button "button" at bounding box center [127, 272] width 11 height 11
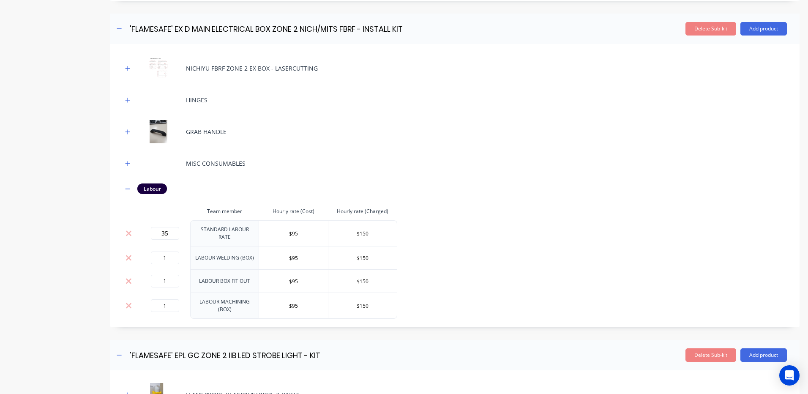
scroll to position [1046, 0]
click at [749, 27] on button "Add product" at bounding box center [763, 28] width 46 height 14
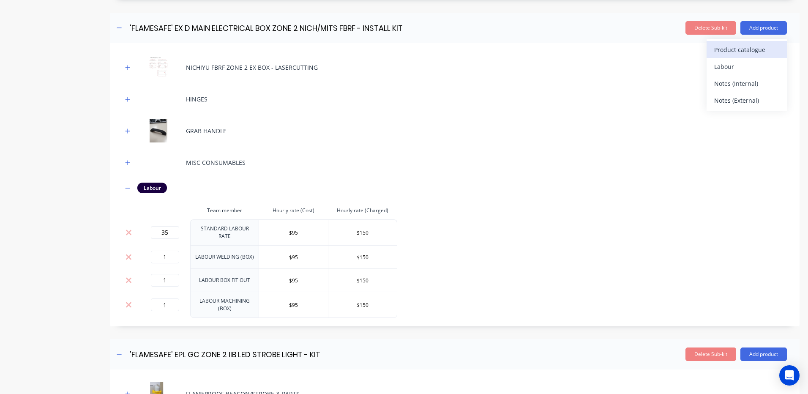
click at [739, 46] on div "Product catalogue" at bounding box center [746, 50] width 65 height 12
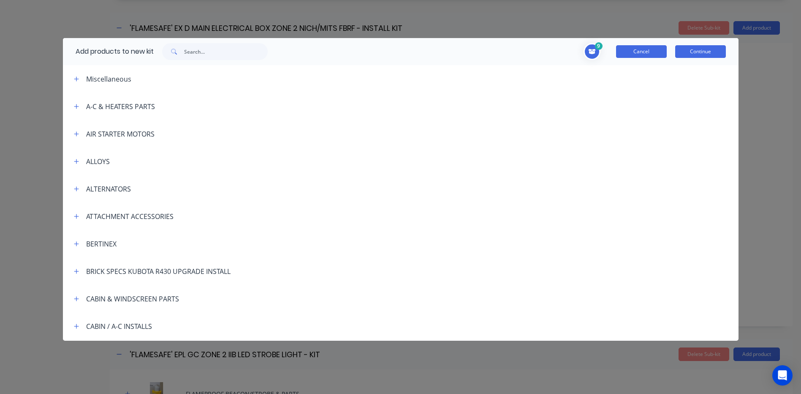
click at [623, 47] on button "Cancel" at bounding box center [641, 51] width 51 height 13
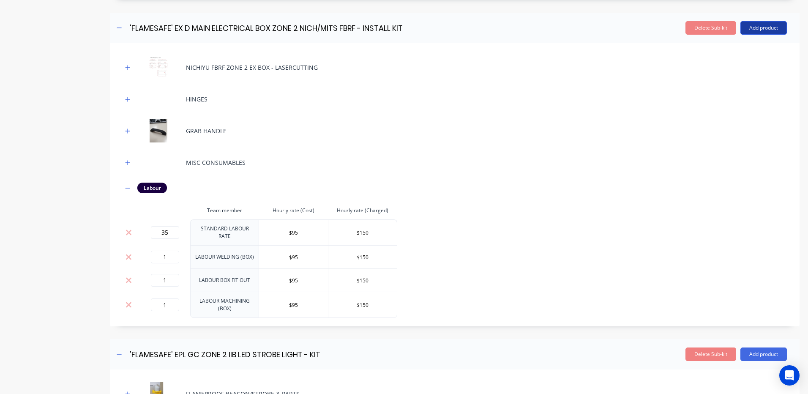
click at [762, 21] on button "Add product" at bounding box center [763, 28] width 46 height 14
click at [731, 69] on div "Labour" at bounding box center [746, 66] width 65 height 12
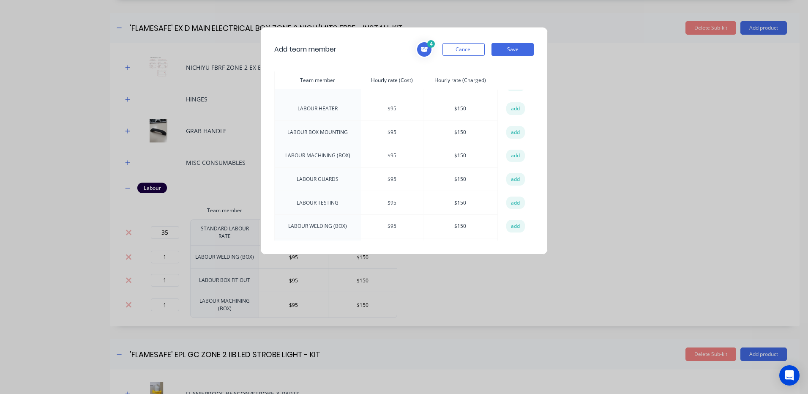
scroll to position [296, 0]
click at [514, 146] on button "add" at bounding box center [515, 152] width 19 height 13
click at [512, 50] on button "Save" at bounding box center [512, 49] width 42 height 13
type input "NaN"
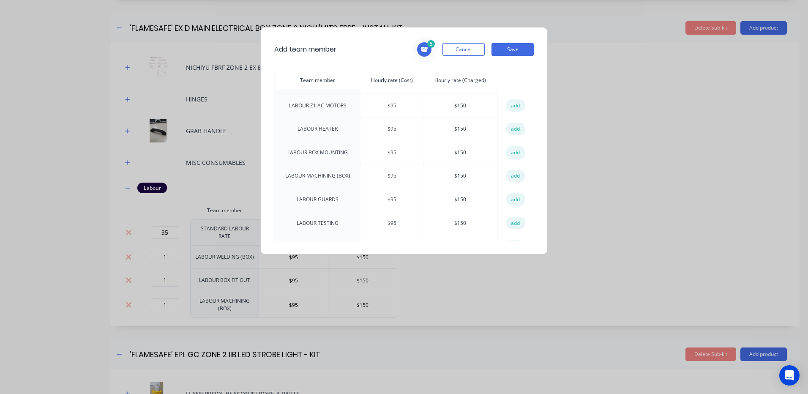
type input "NaN"
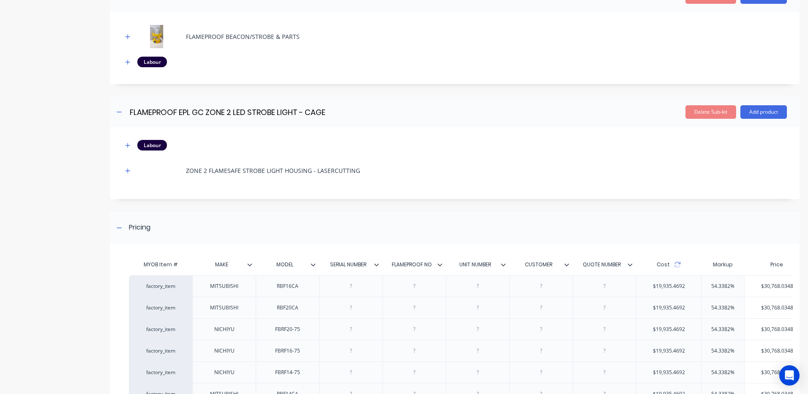
scroll to position [1341, 0]
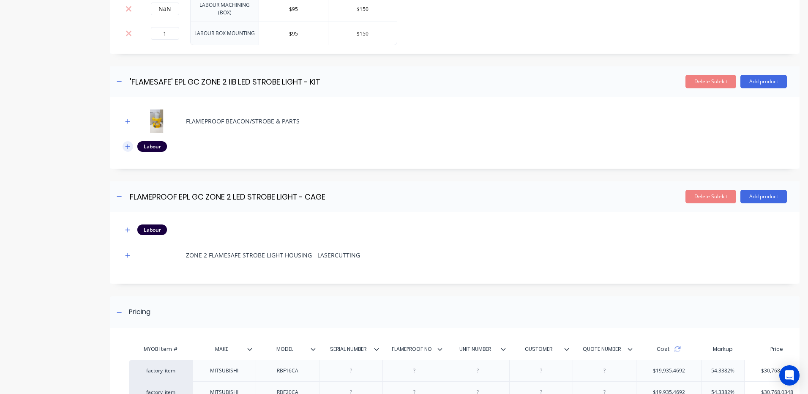
click at [129, 144] on icon "button" at bounding box center [127, 147] width 5 height 6
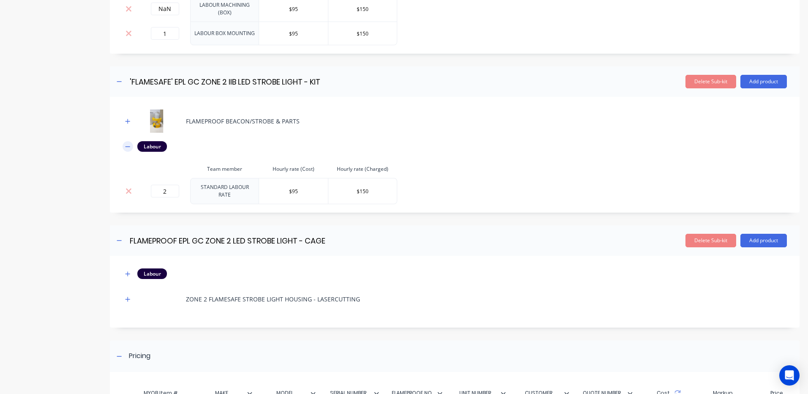
click at [129, 144] on icon "button" at bounding box center [127, 147] width 5 height 6
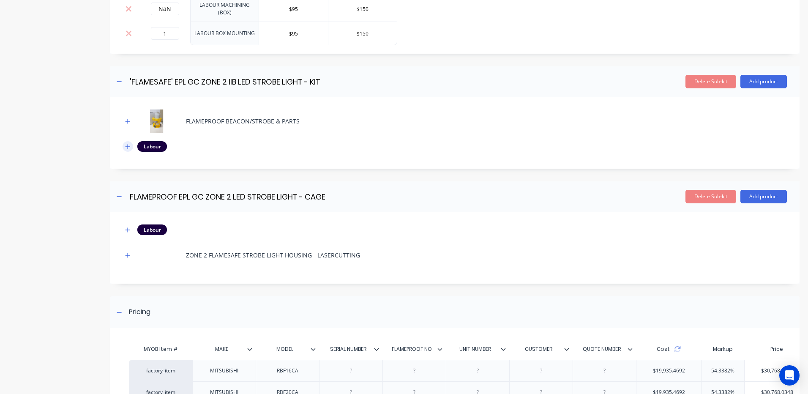
click at [129, 144] on icon "button" at bounding box center [127, 147] width 5 height 6
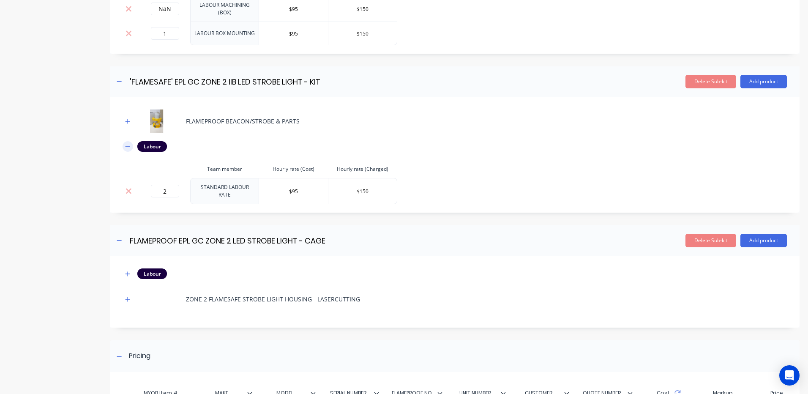
click at [129, 144] on icon "button" at bounding box center [127, 147] width 5 height 6
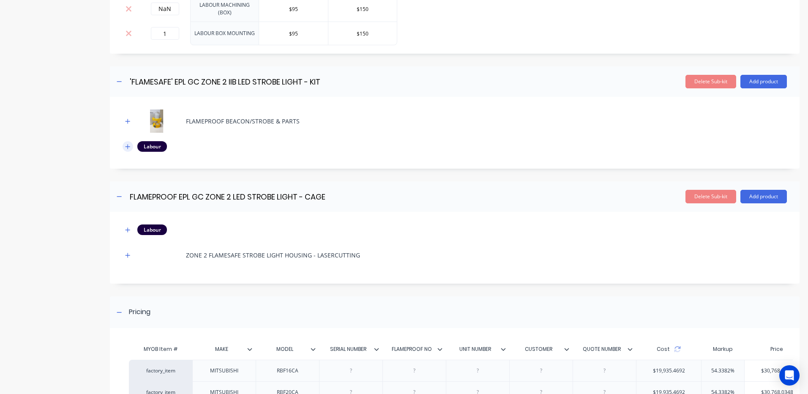
click at [129, 144] on icon "button" at bounding box center [127, 147] width 5 height 6
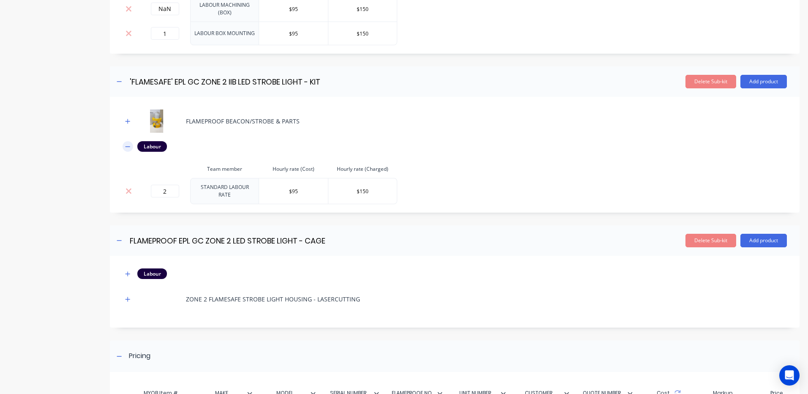
click at [129, 144] on icon "button" at bounding box center [127, 147] width 5 height 6
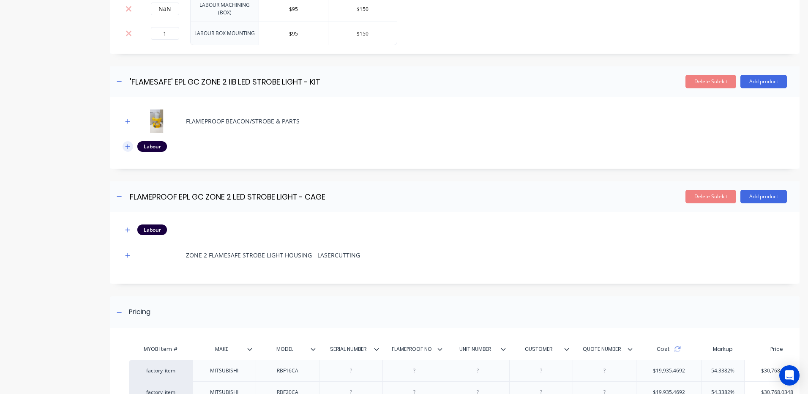
click at [129, 144] on icon "button" at bounding box center [127, 147] width 5 height 6
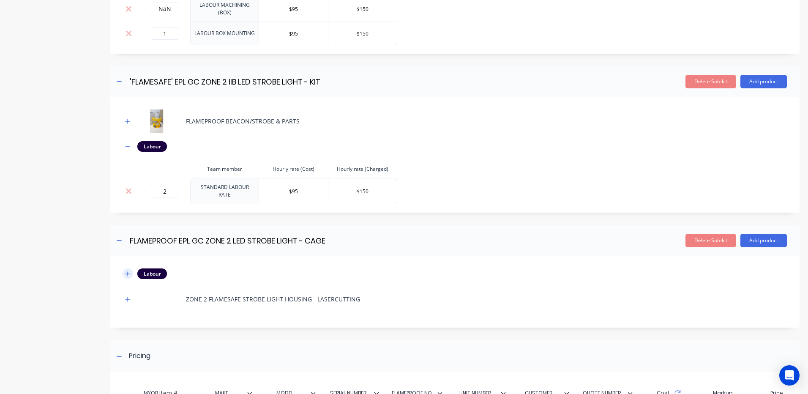
click at [127, 271] on icon "button" at bounding box center [127, 274] width 5 height 6
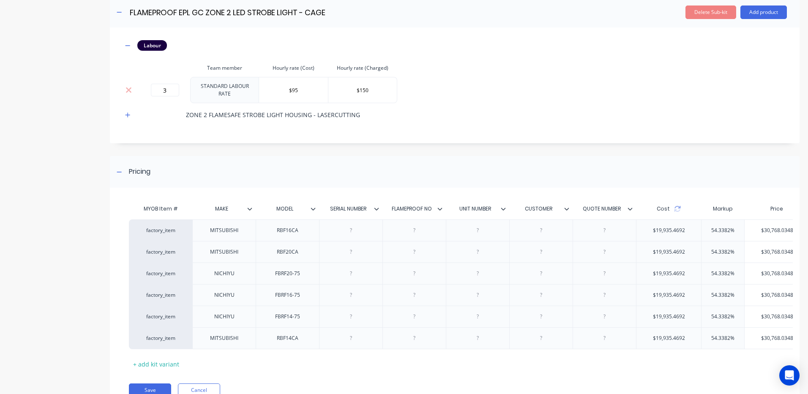
scroll to position [1602, 0]
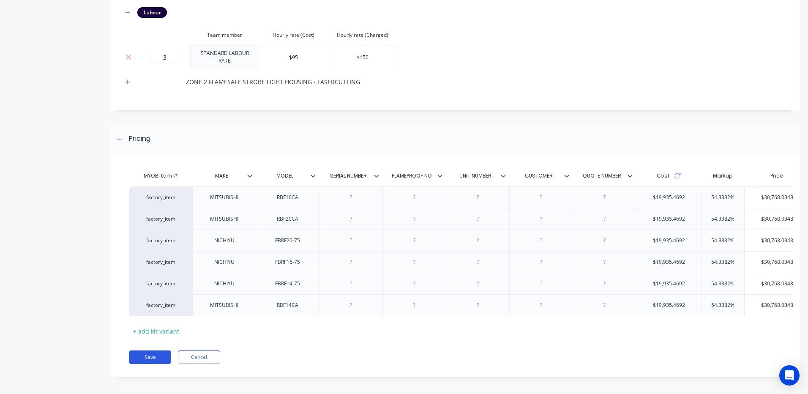
click at [156, 350] on button "Save" at bounding box center [150, 357] width 42 height 14
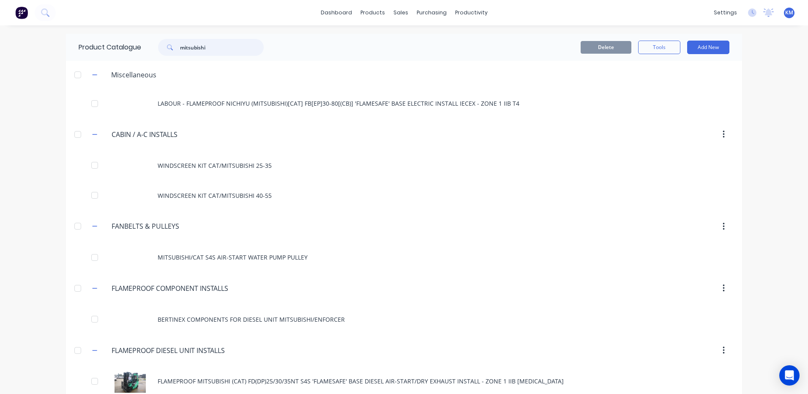
drag, startPoint x: 227, startPoint y: 46, endPoint x: 170, endPoint y: 47, distance: 57.0
click at [170, 47] on div "mitsubishi" at bounding box center [211, 47] width 106 height 17
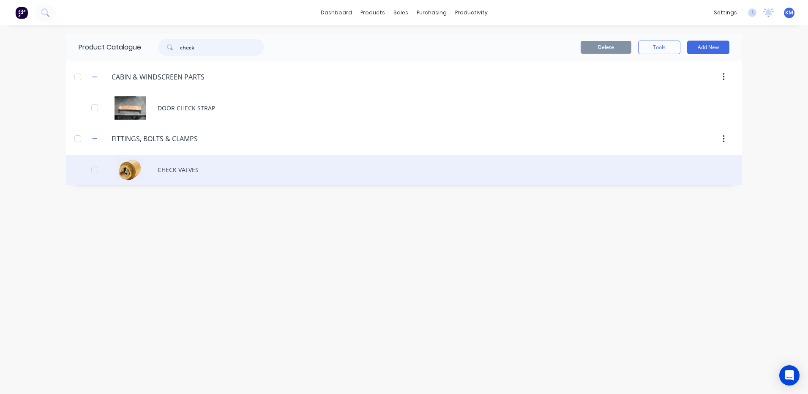
type input "check"
click at [255, 162] on div "CHECK VALVES" at bounding box center [404, 170] width 676 height 30
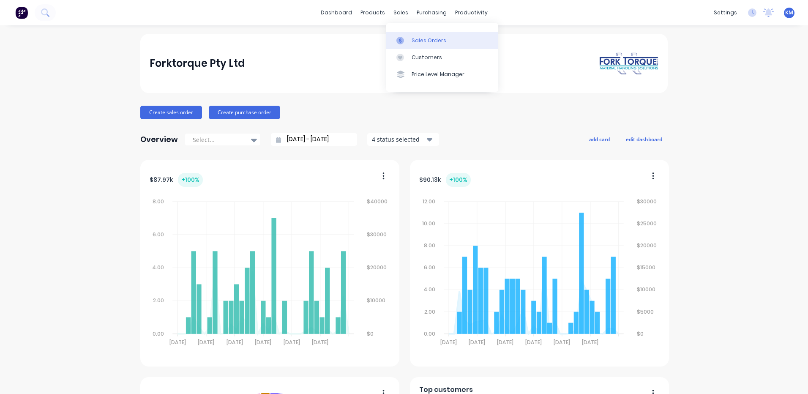
click at [406, 42] on div at bounding box center [402, 41] width 13 height 8
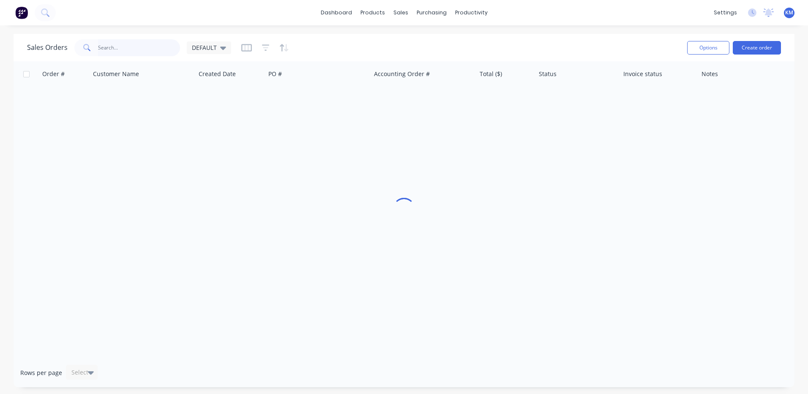
click at [144, 45] on input "text" at bounding box center [139, 47] width 82 height 17
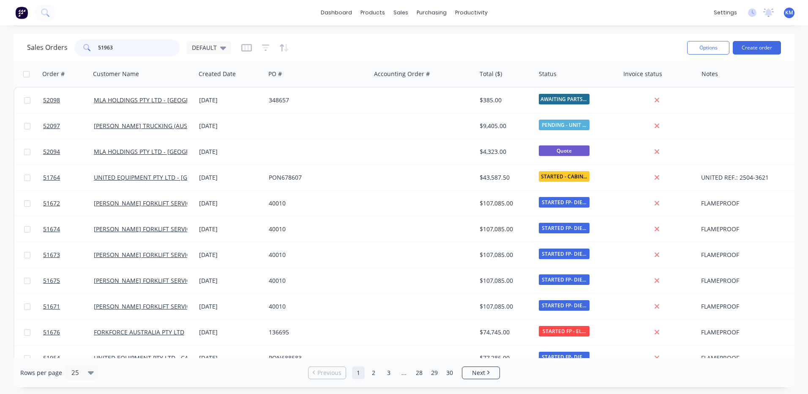
type input "51963"
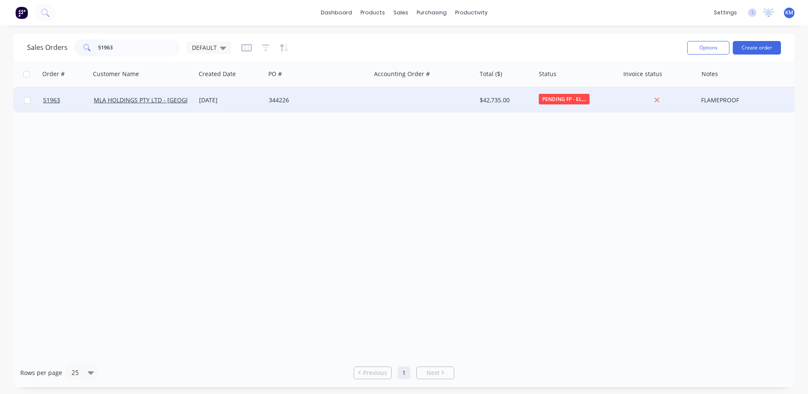
click at [223, 96] on div "[DATE]" at bounding box center [230, 100] width 63 height 8
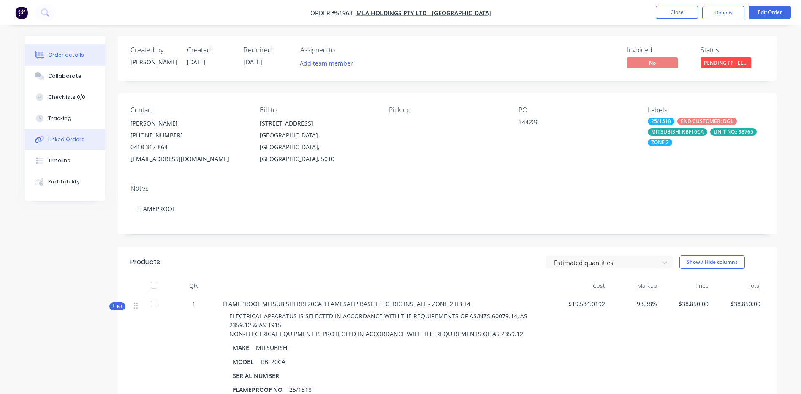
click at [86, 145] on button "Linked Orders" at bounding box center [65, 139] width 80 height 21
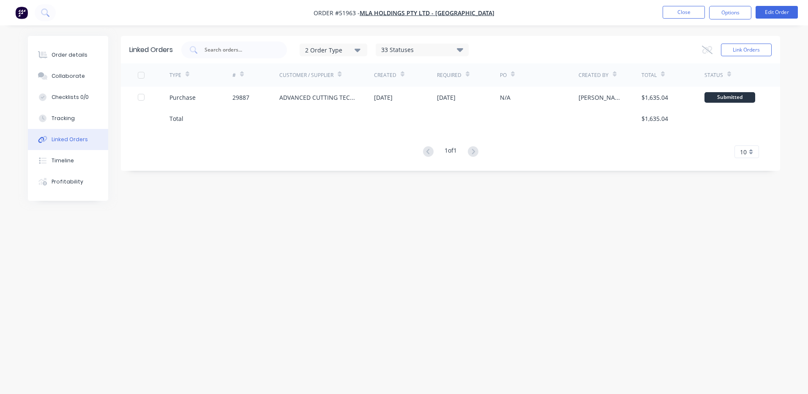
click at [84, 133] on button "Linked Orders" at bounding box center [68, 139] width 80 height 21
click at [84, 127] on button "Tracking" at bounding box center [68, 118] width 80 height 21
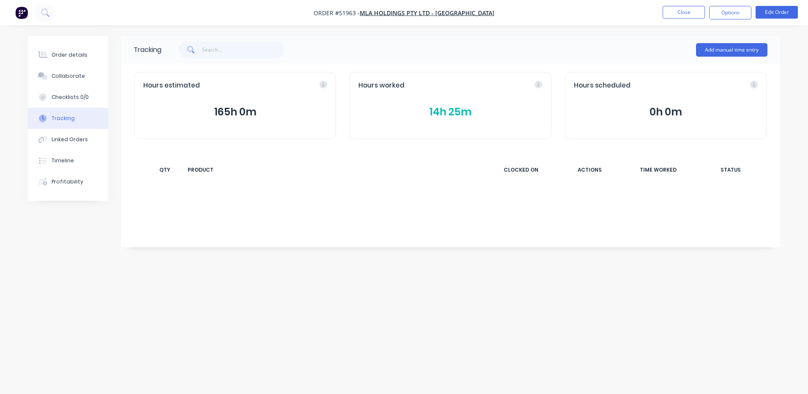
click at [402, 107] on button "14h 25m" at bounding box center [450, 112] width 184 height 16
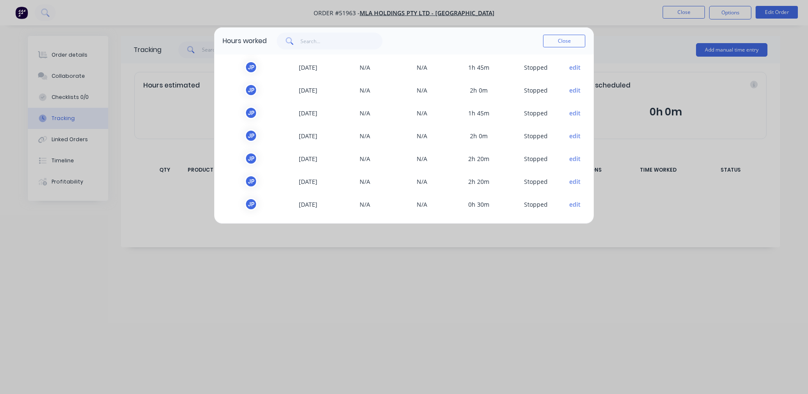
scroll to position [48, 0]
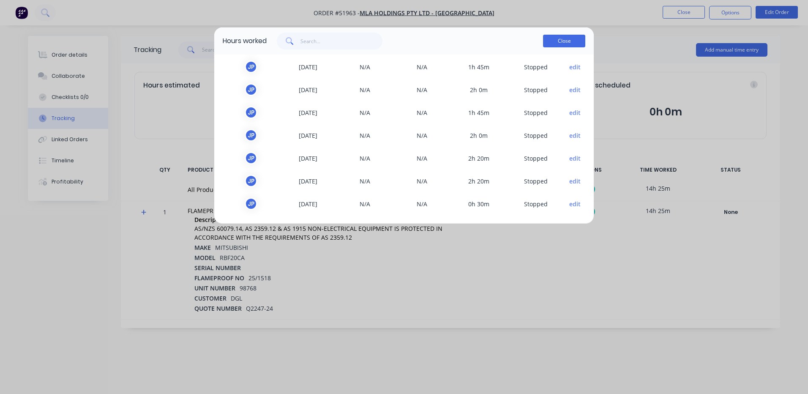
click at [562, 43] on button "Close" at bounding box center [564, 41] width 42 height 13
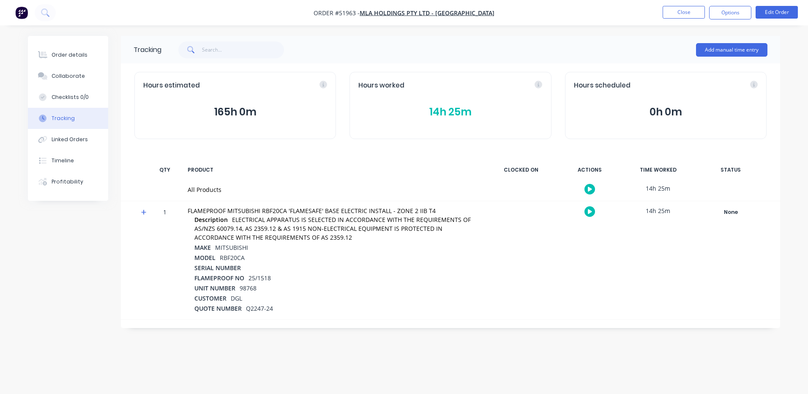
click at [139, 211] on div at bounding box center [140, 260] width 13 height 118
click at [142, 212] on icon at bounding box center [143, 211] width 5 height 5
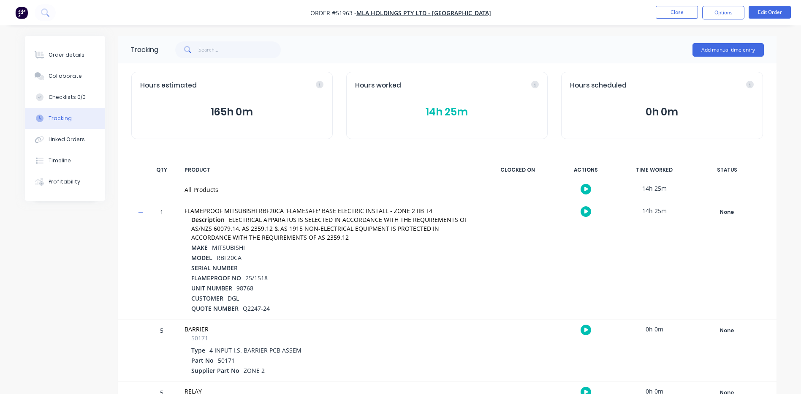
click at [144, 212] on span at bounding box center [142, 213] width 8 height 8
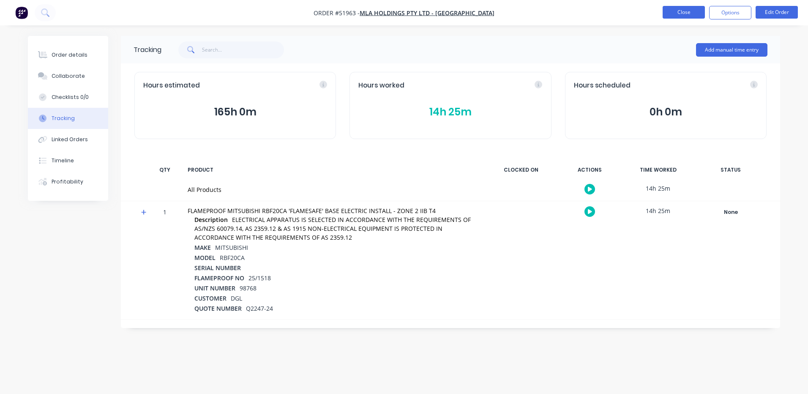
click at [671, 12] on button "Close" at bounding box center [683, 12] width 42 height 13
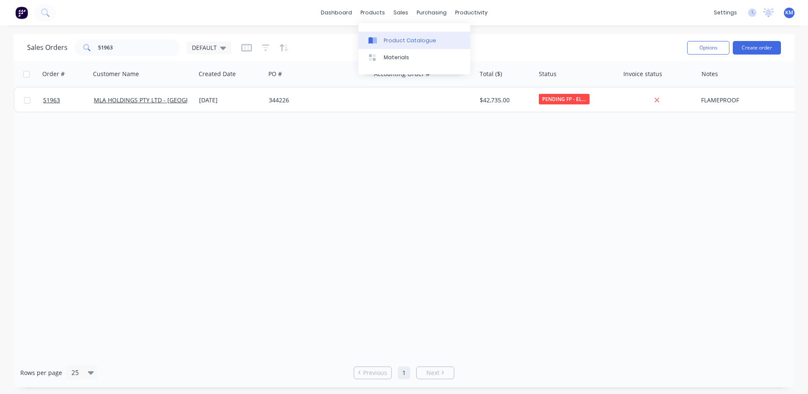
click at [387, 32] on link "Product Catalogue" at bounding box center [414, 40] width 112 height 17
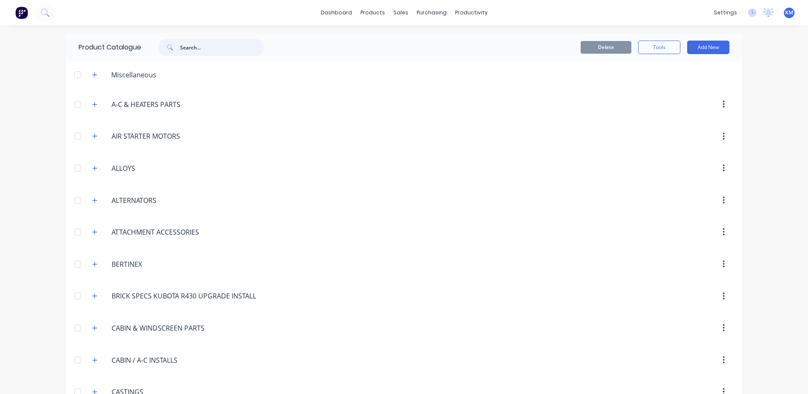
click at [239, 39] on input "text" at bounding box center [222, 47] width 84 height 17
click at [234, 44] on input "text" at bounding box center [222, 47] width 84 height 17
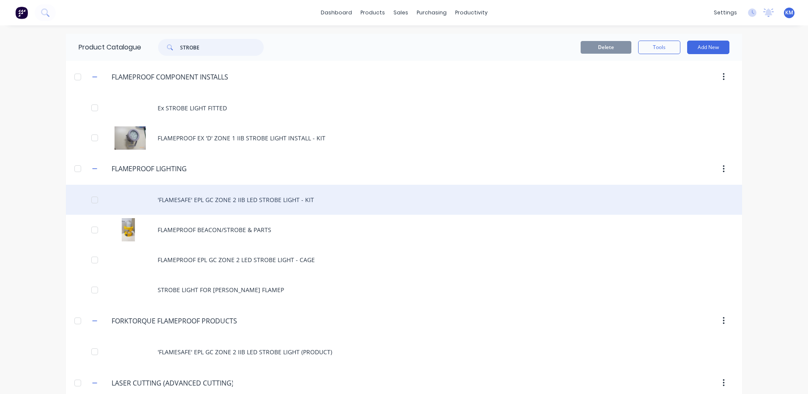
type input "STROBE"
click at [265, 195] on div "'FLAMESAFE' EPL GC ZONE 2 IIB LED STROBE LIGHT - KIT" at bounding box center [404, 200] width 676 height 30
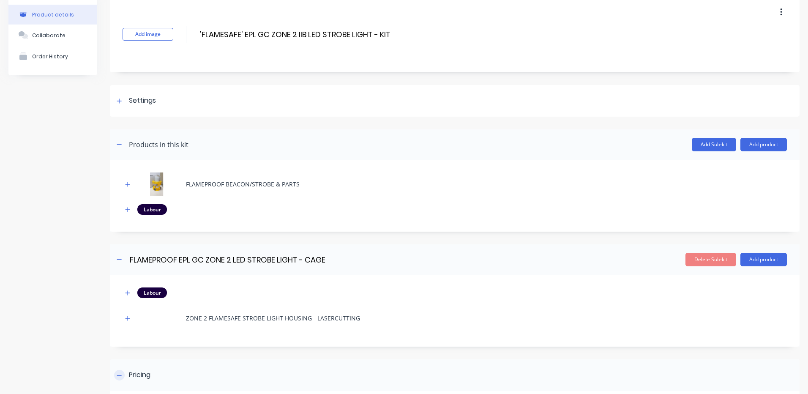
scroll to position [203, 0]
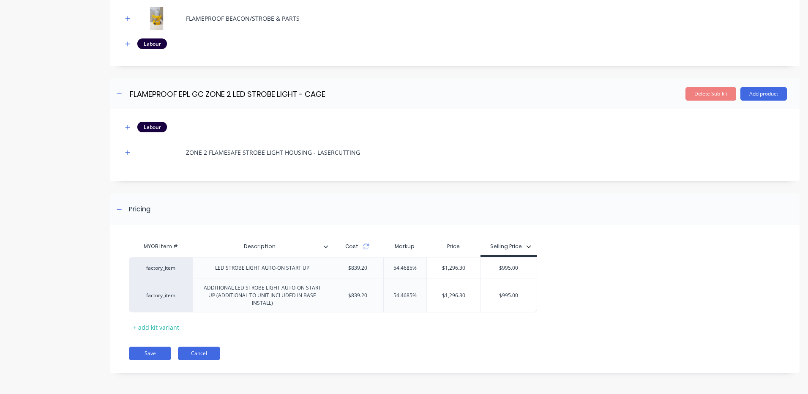
click at [209, 351] on button "Cancel" at bounding box center [199, 353] width 42 height 14
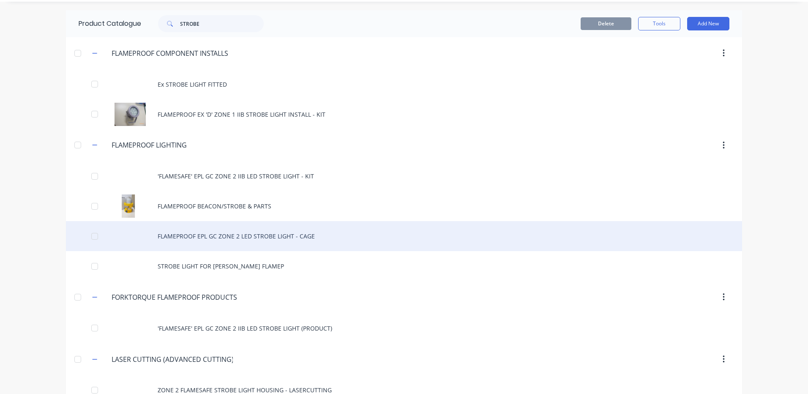
scroll to position [43, 0]
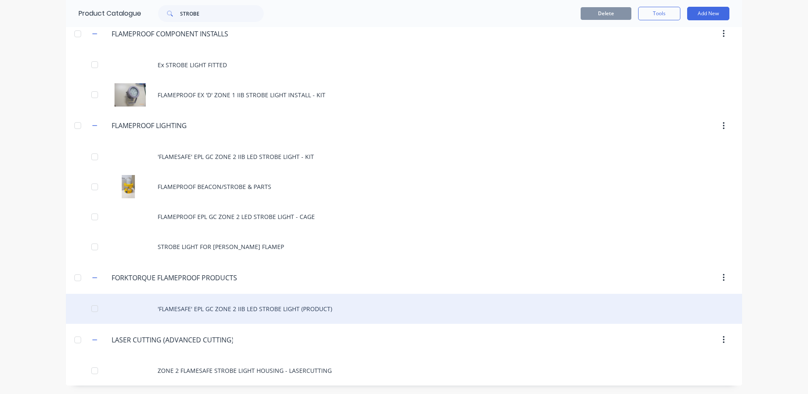
click at [296, 305] on div "'FLAMESAFE' EPL GC ZONE 2 IIB LED STROBE LIGHT (PRODUCT)" at bounding box center [404, 309] width 676 height 30
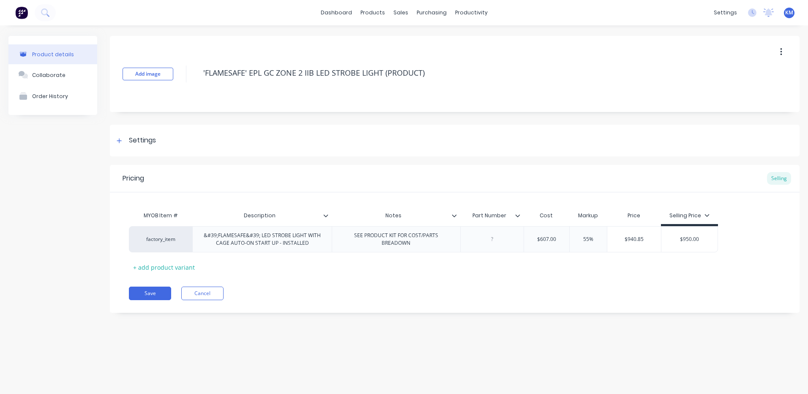
type textarea "x"
click at [213, 295] on button "Cancel" at bounding box center [202, 293] width 42 height 14
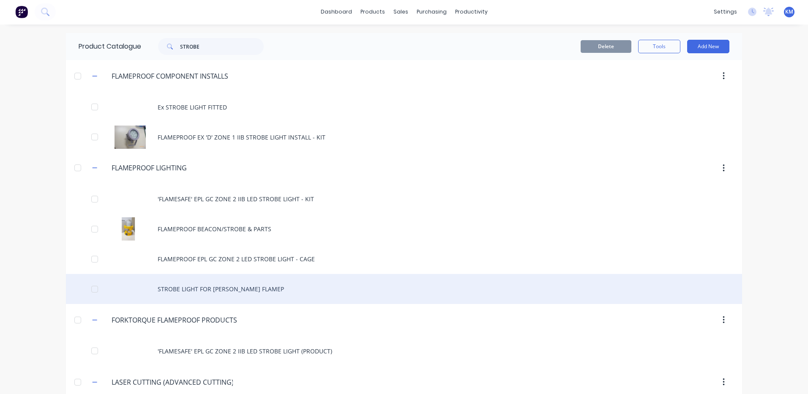
scroll to position [43, 0]
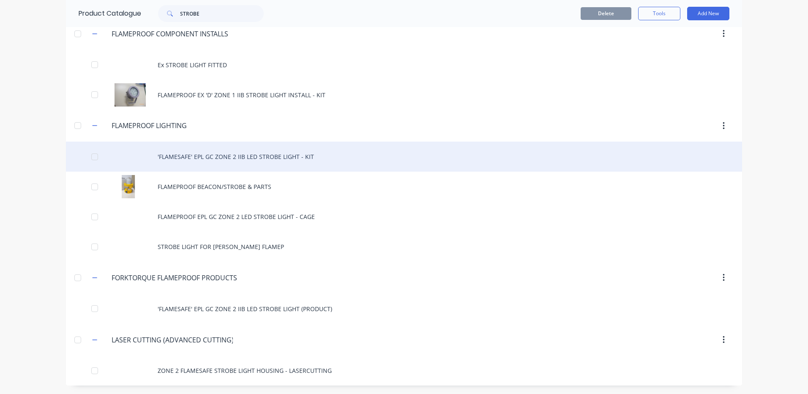
click at [318, 155] on div "'FLAMESAFE' EPL GC ZONE 2 IIB LED STROBE LIGHT - KIT" at bounding box center [404, 156] width 676 height 30
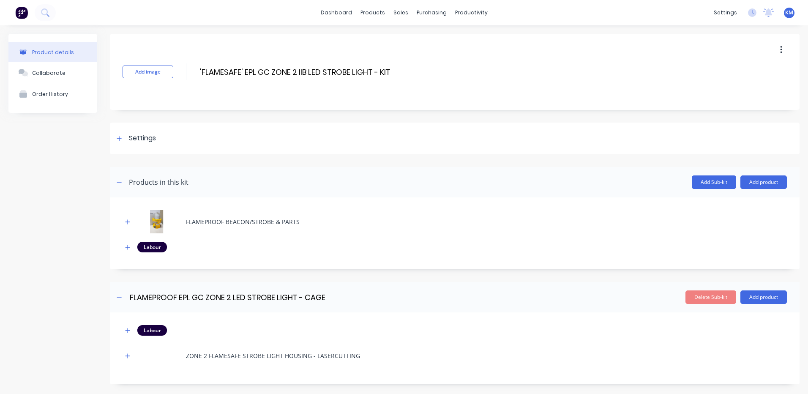
scroll to position [203, 0]
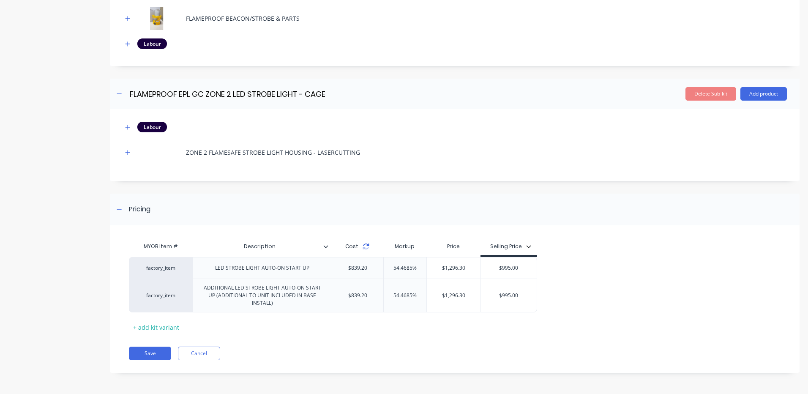
click at [367, 245] on icon at bounding box center [366, 244] width 6 height 3
click at [207, 347] on button "Cancel" at bounding box center [199, 353] width 42 height 14
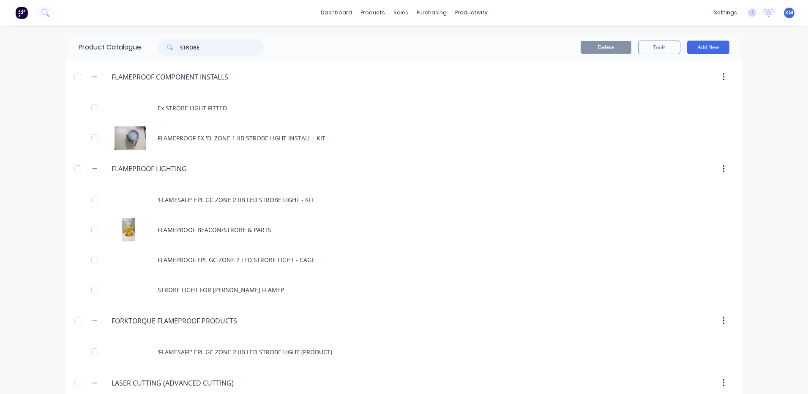
drag, startPoint x: 214, startPoint y: 49, endPoint x: 157, endPoint y: 51, distance: 57.0
click at [158, 51] on div "STROBE" at bounding box center [211, 47] width 106 height 17
type input "WORK"
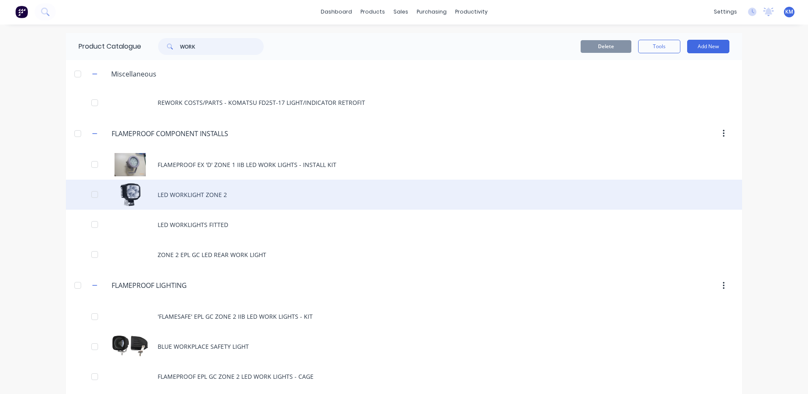
scroll to position [0, 0]
click at [188, 197] on div "LED WORKLIGHT ZONE 2" at bounding box center [404, 195] width 676 height 30
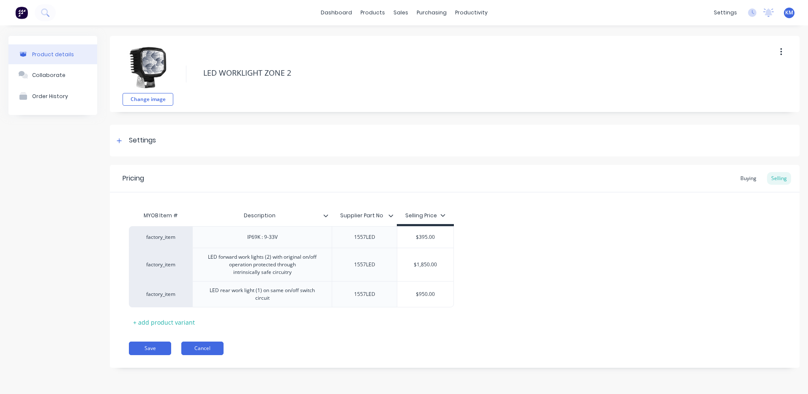
click at [204, 343] on button "Cancel" at bounding box center [202, 348] width 42 height 14
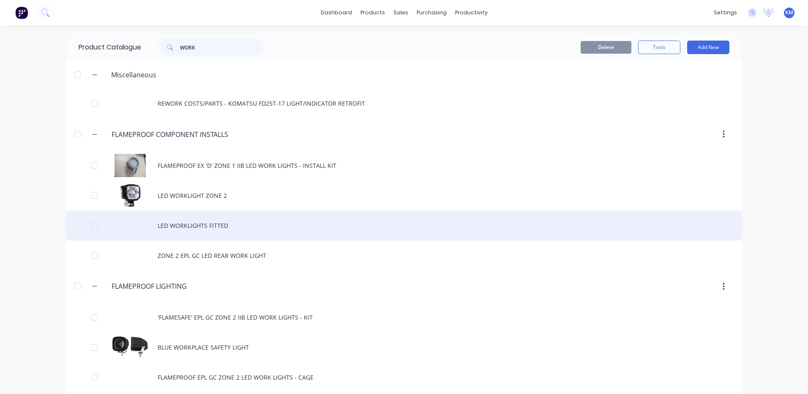
click at [225, 231] on div "LED WORKLIGHTS FITTED" at bounding box center [404, 225] width 676 height 30
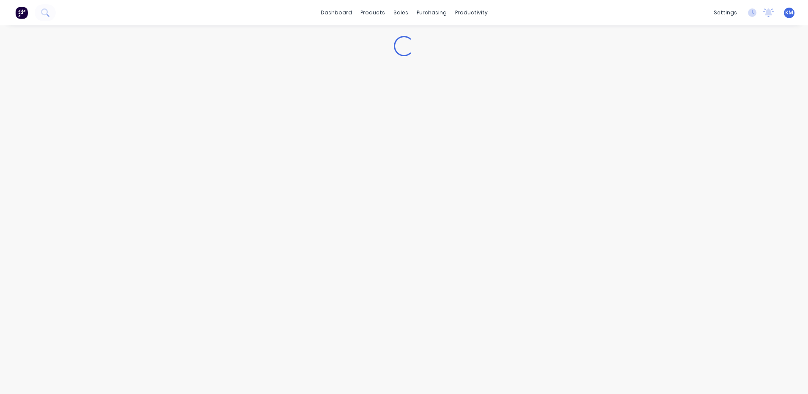
type textarea "x"
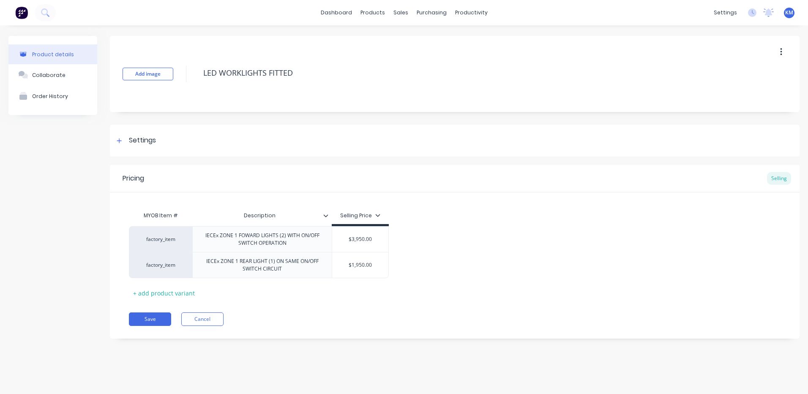
click at [210, 311] on div "Pricing Selling MYOB Item # Description Selling Price factory_item IECEx ZONE 1…" at bounding box center [454, 252] width 689 height 174
click at [209, 315] on button "Cancel" at bounding box center [202, 319] width 42 height 14
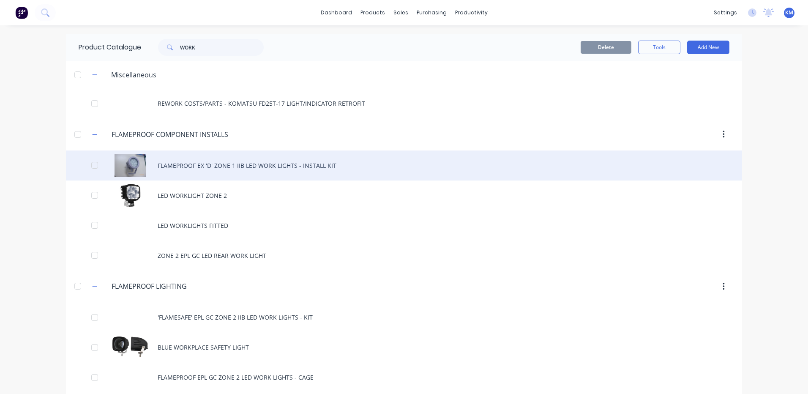
click at [231, 171] on div "FLAMEPROOF EX 'D' ZONE 1 IIB LED WORK LIGHTS - INSTALL KIT" at bounding box center [404, 165] width 676 height 30
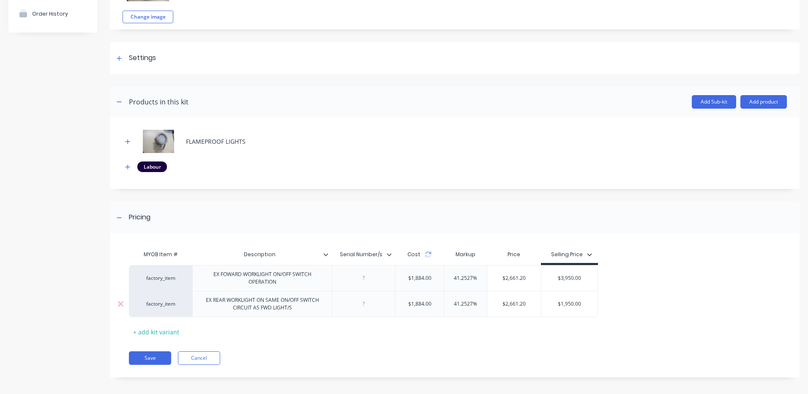
scroll to position [85, 0]
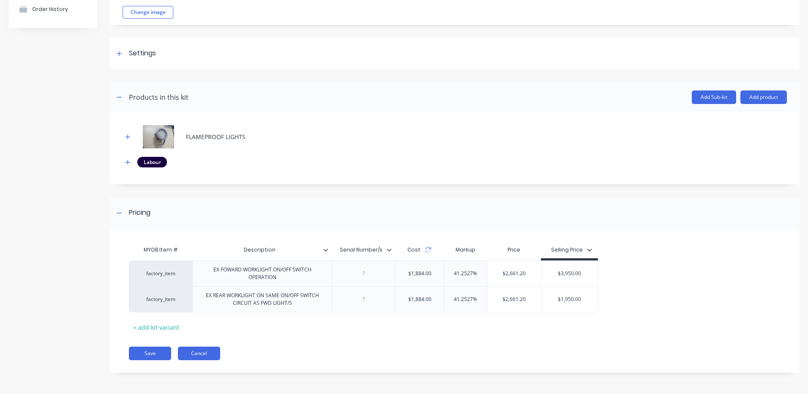
click at [212, 349] on button "Cancel" at bounding box center [199, 353] width 42 height 14
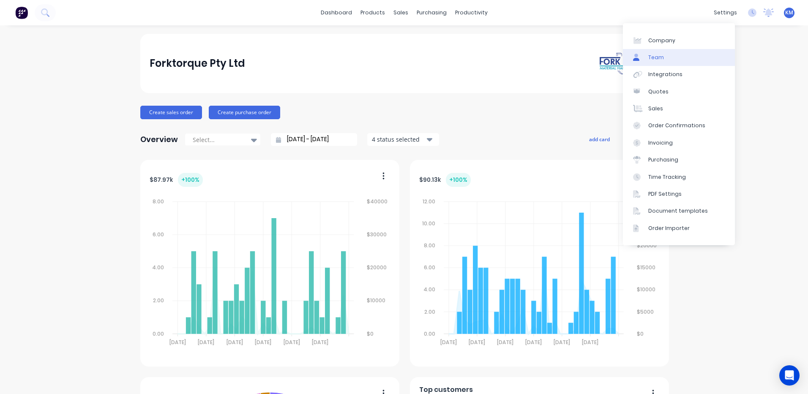
click at [700, 55] on link "Team" at bounding box center [679, 57] width 112 height 17
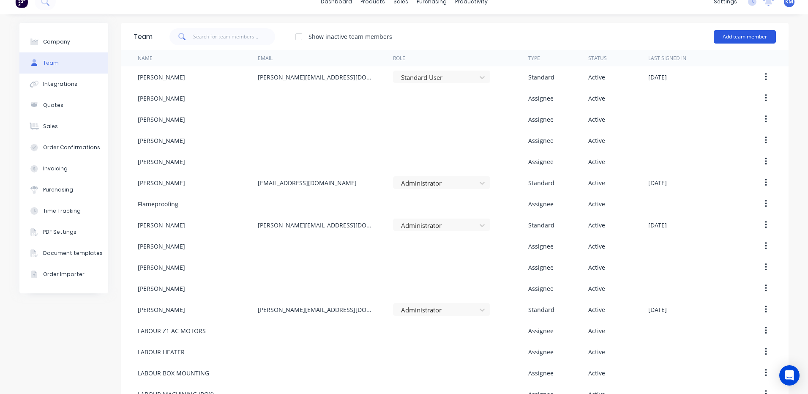
scroll to position [9, 0]
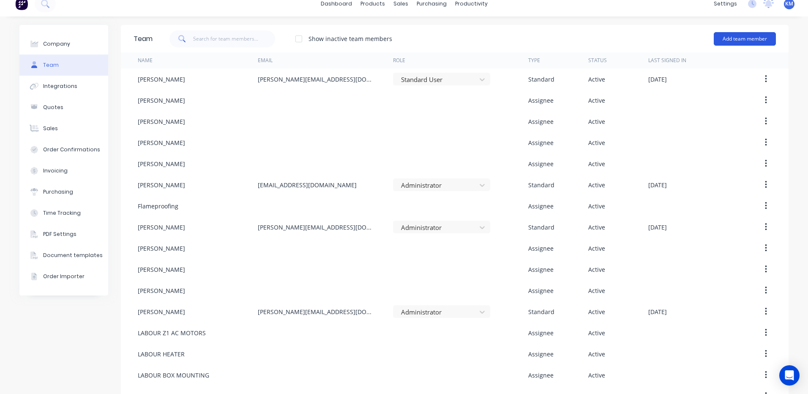
click at [756, 33] on button "Add team member" at bounding box center [744, 39] width 62 height 14
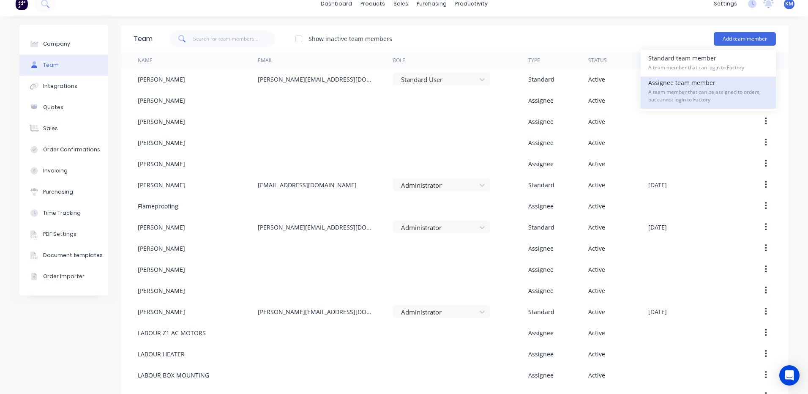
click at [713, 83] on div "Assignee team member A team member that can be assigned to orders, but cannot l…" at bounding box center [708, 92] width 120 height 32
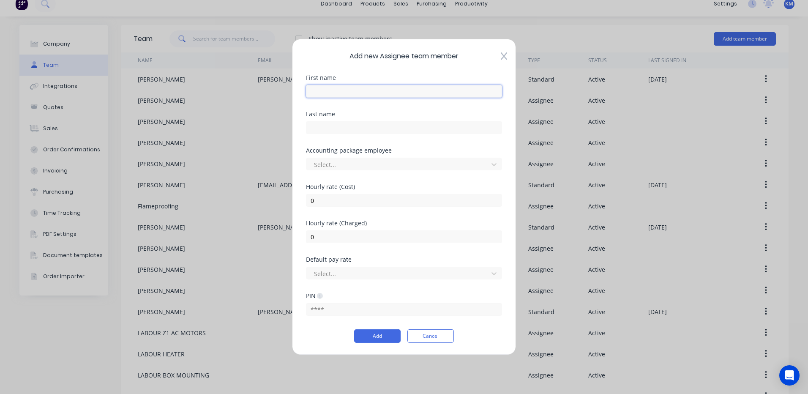
click at [411, 94] on input "text" at bounding box center [404, 91] width 196 height 13
type input "LABOUR"
type input "GUARDS"
click at [407, 195] on input "0" at bounding box center [404, 200] width 196 height 13
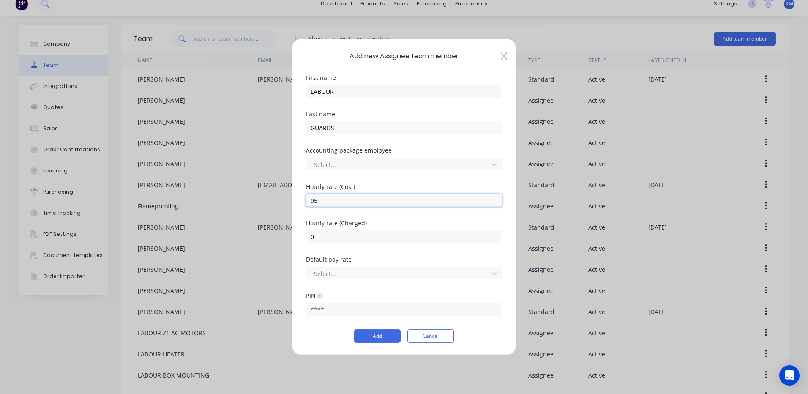
type input "95"
type input "150"
click at [378, 336] on button "Add" at bounding box center [377, 336] width 46 height 14
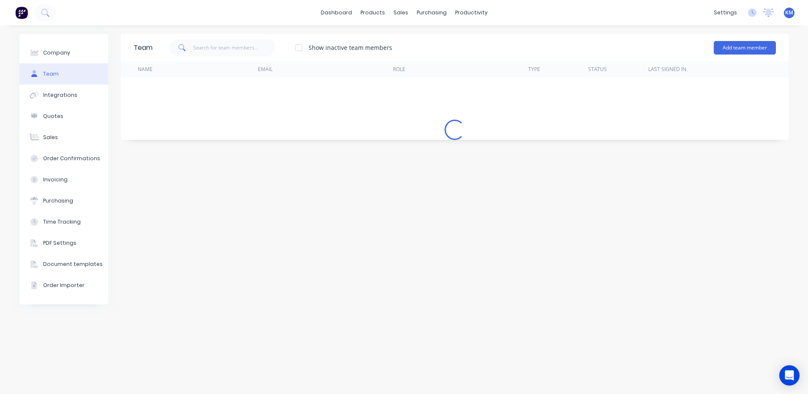
scroll to position [0, 0]
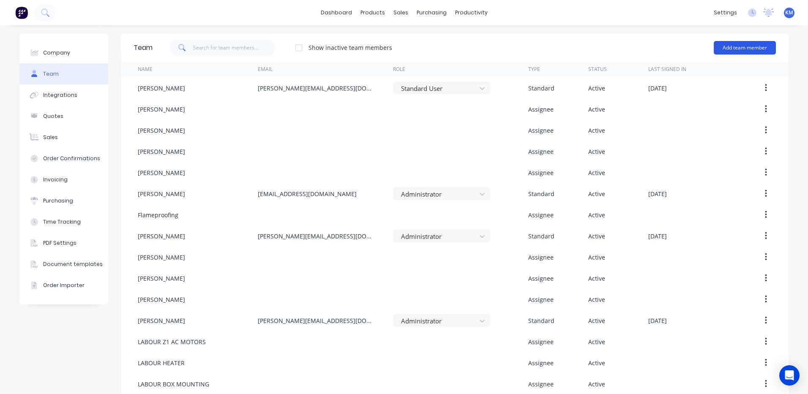
click at [748, 46] on button "Add team member" at bounding box center [744, 48] width 62 height 14
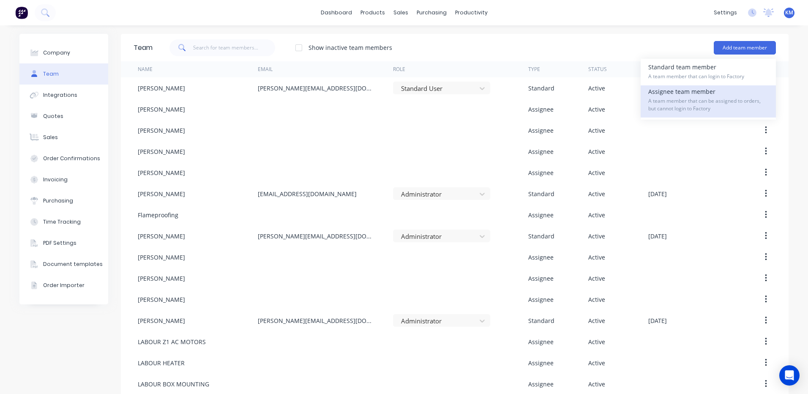
click at [710, 87] on div "Assignee team member A team member that can be assigned to orders, but cannot l…" at bounding box center [708, 101] width 120 height 32
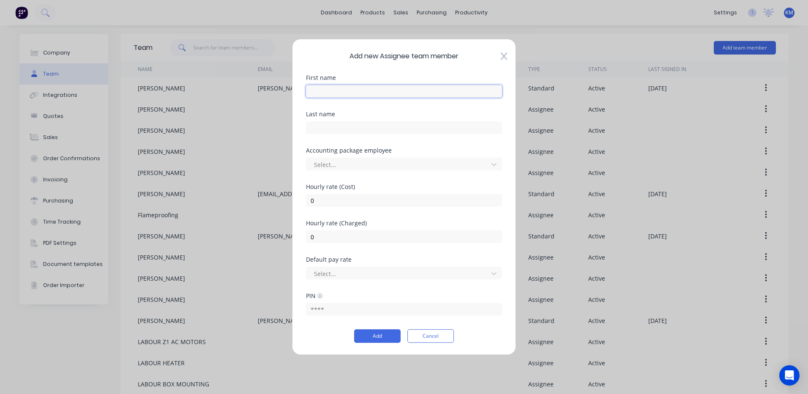
click at [420, 90] on input "text" at bounding box center [404, 91] width 196 height 13
type input "LABOUR"
type input "TESTING"
click at [405, 200] on input "0" at bounding box center [404, 200] width 196 height 13
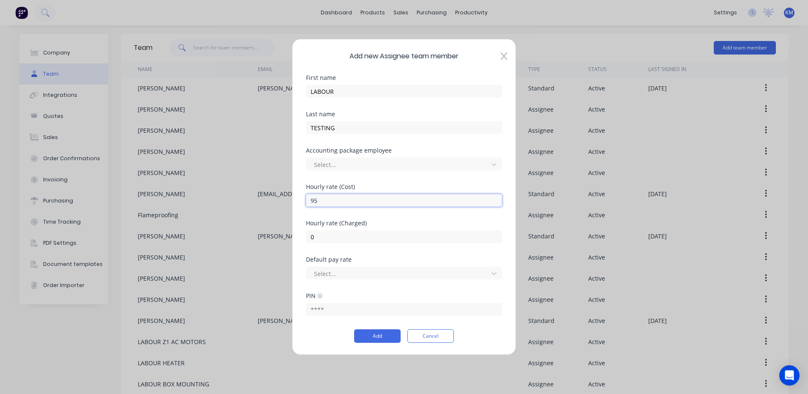
type input "95"
type input "150"
click at [389, 338] on button "Add" at bounding box center [377, 336] width 46 height 14
